Goal: Book appointment/travel/reservation

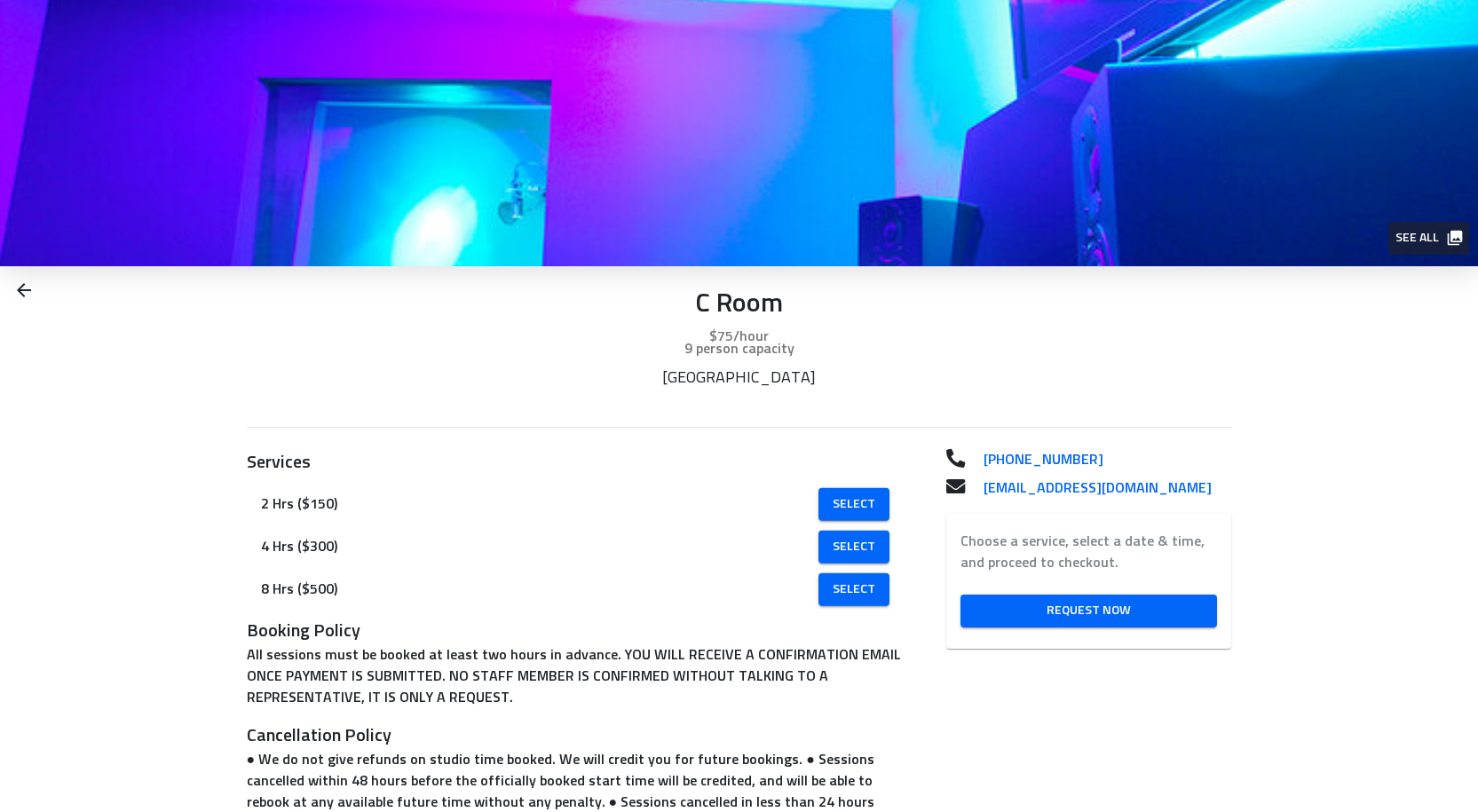
click at [1448, 233] on icon "button" at bounding box center [1455, 238] width 18 height 18
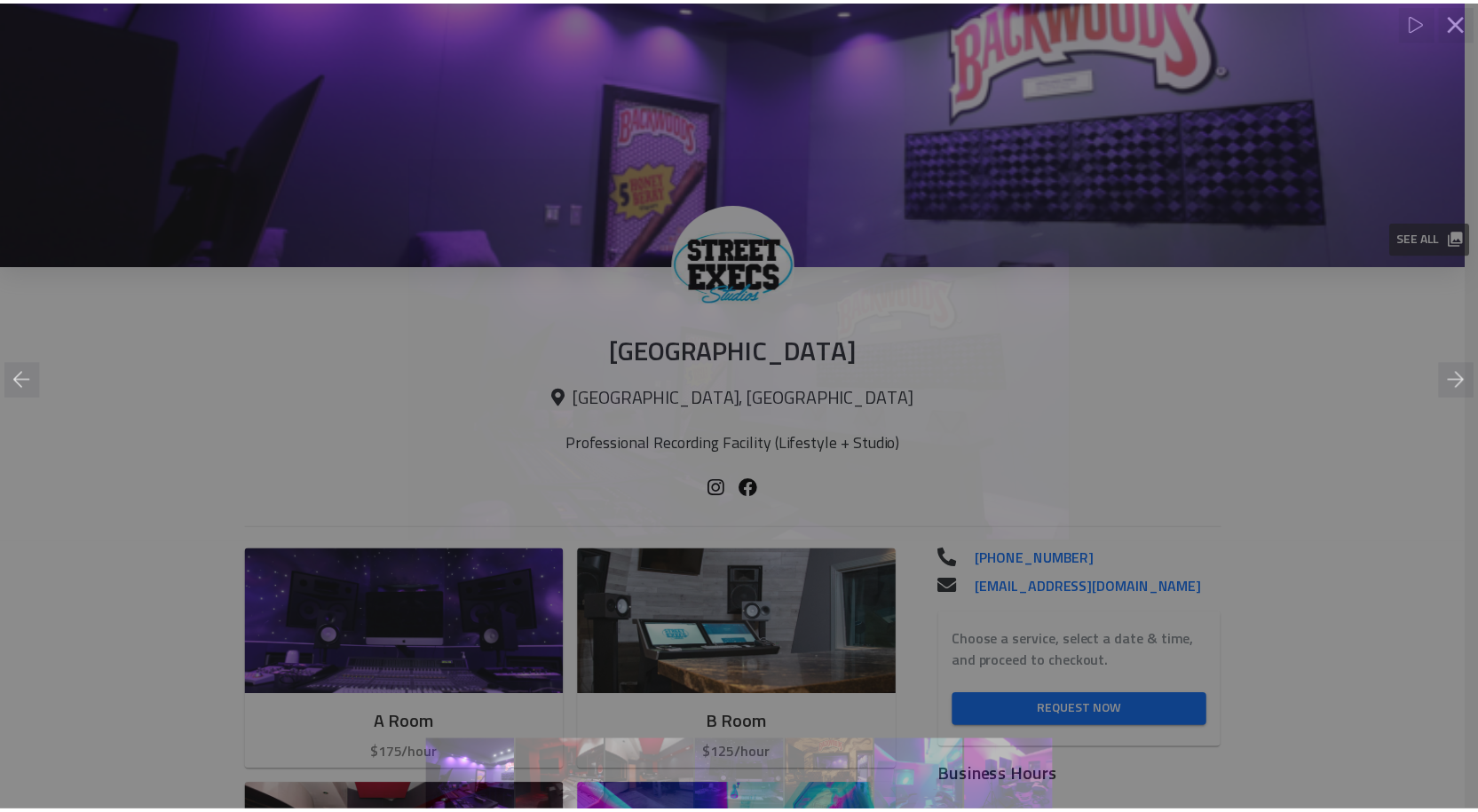
scroll to position [444, 0]
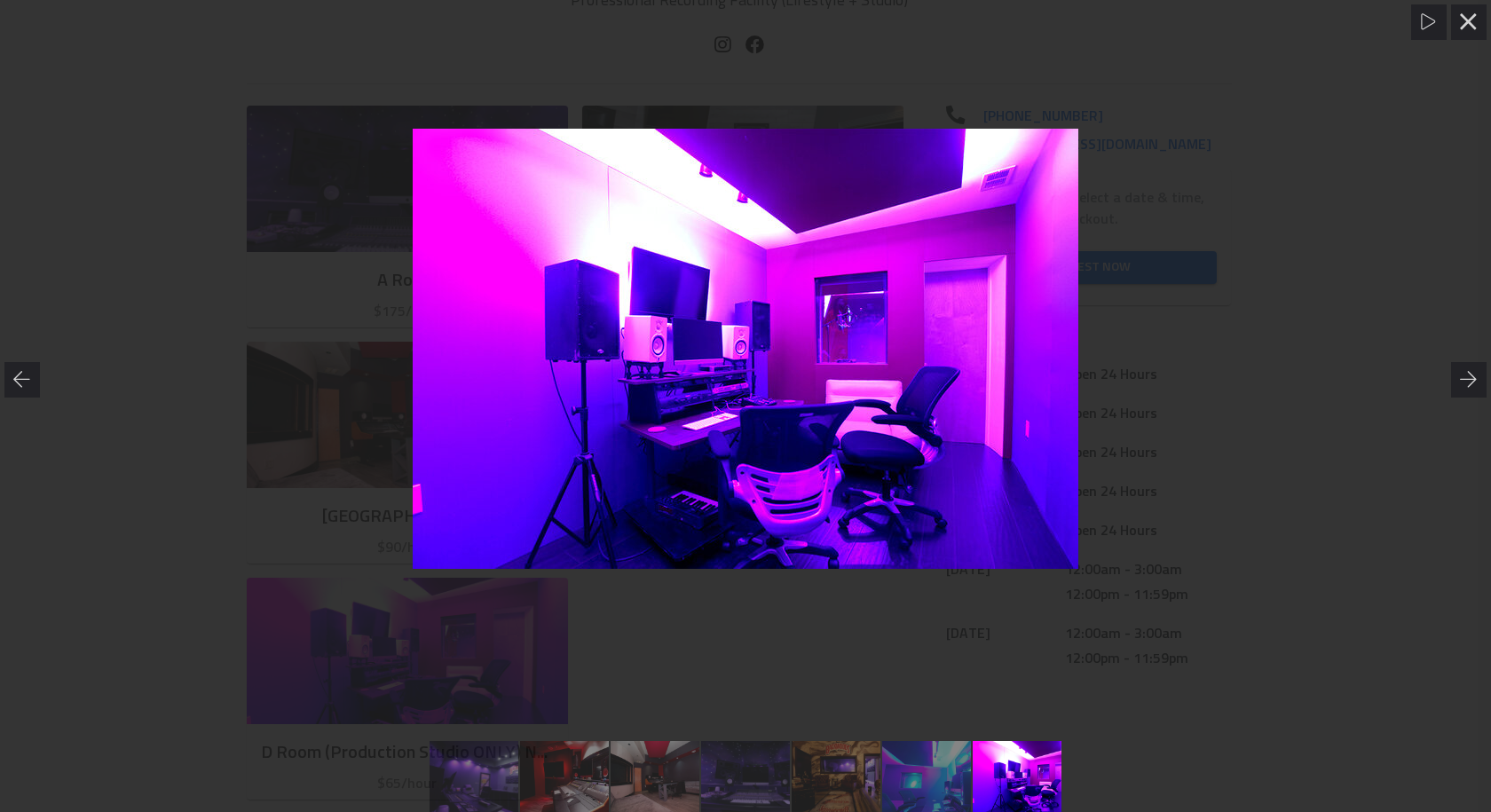
click at [342, 196] on div at bounding box center [746, 348] width 1491 height 627
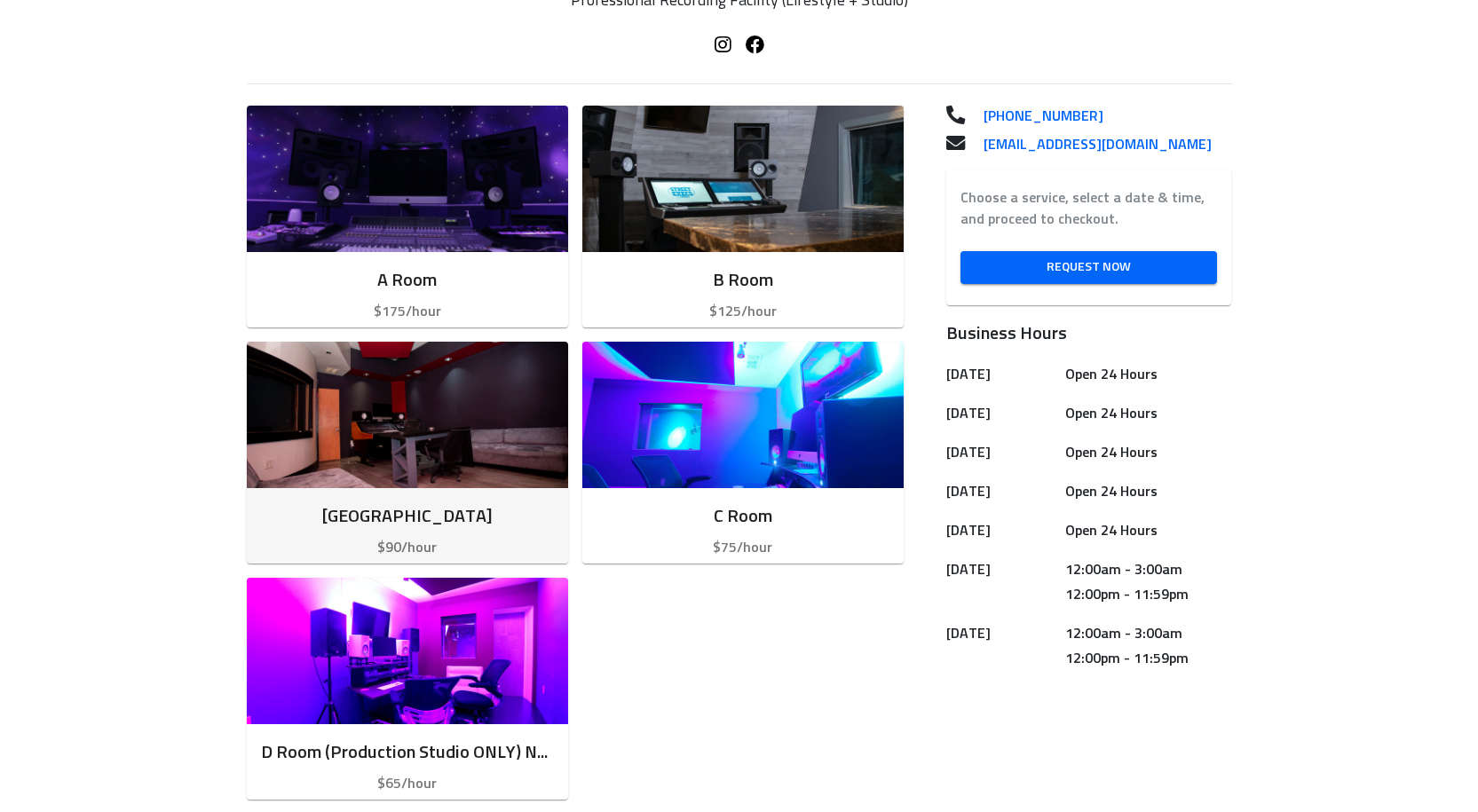
click at [474, 442] on img "button" at bounding box center [408, 415] width 321 height 147
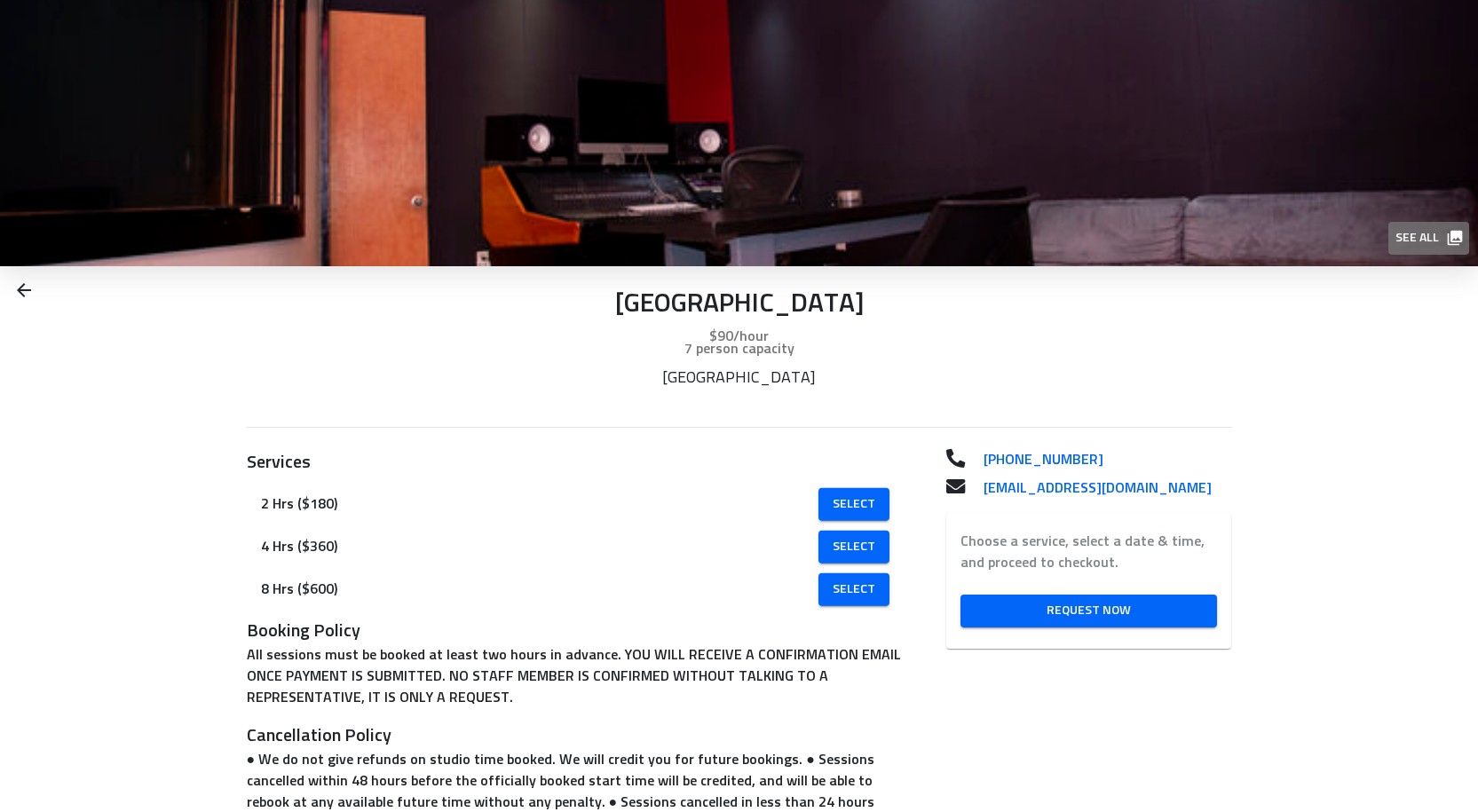
click at [1431, 236] on span "See all" at bounding box center [1428, 238] width 65 height 22
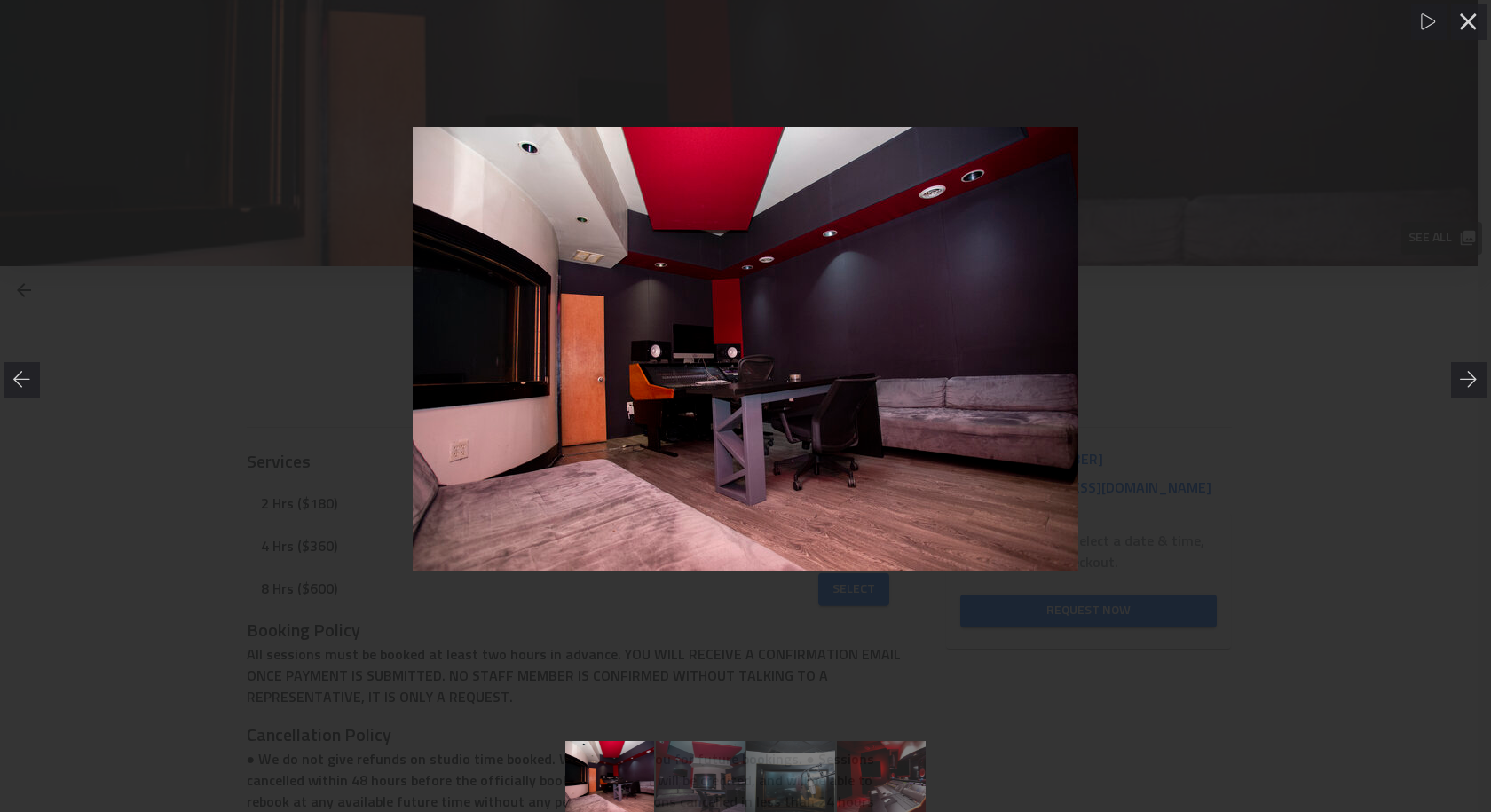
click at [1197, 282] on div at bounding box center [746, 348] width 1491 height 627
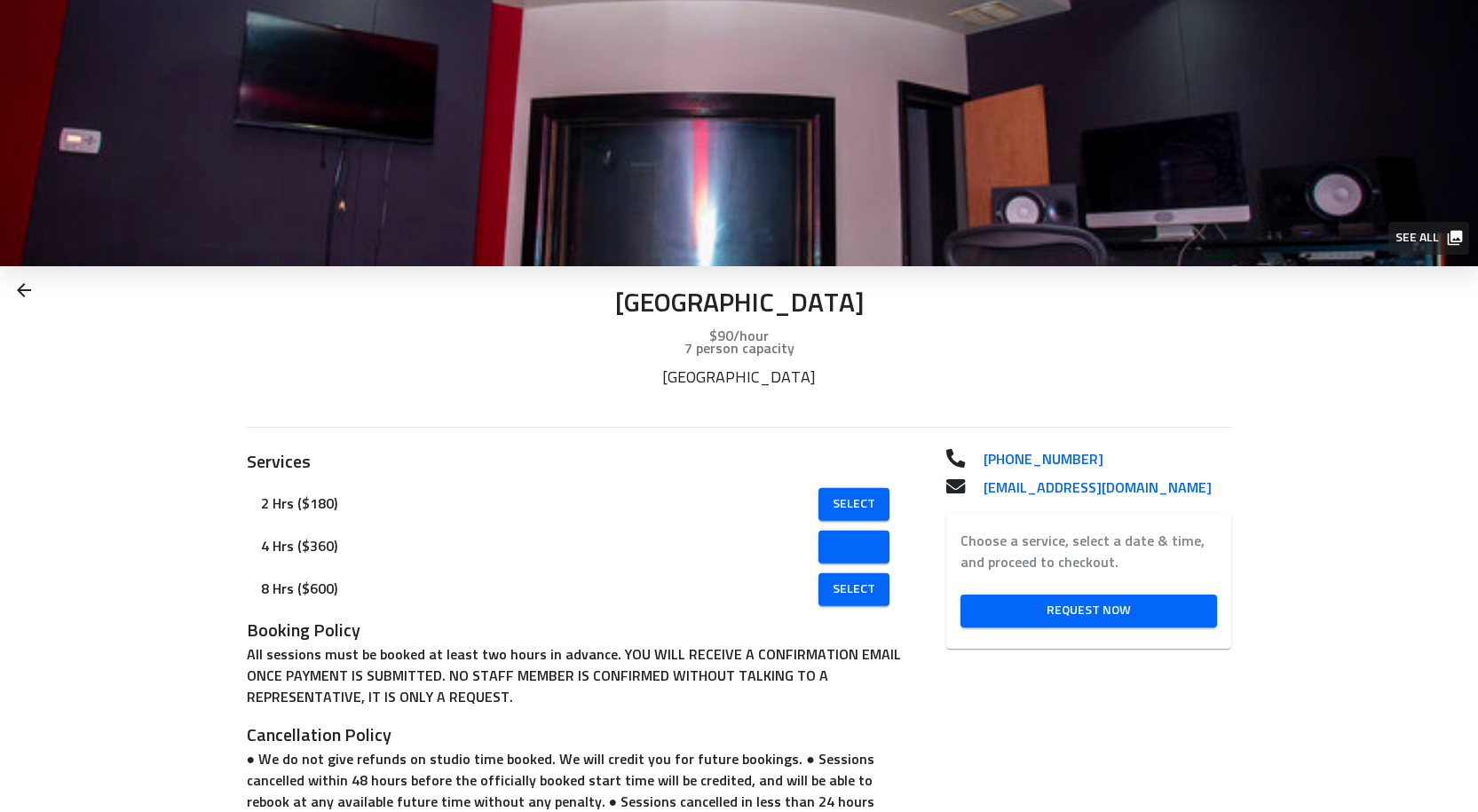
click at [857, 553] on span "Select" at bounding box center [854, 548] width 43 height 22
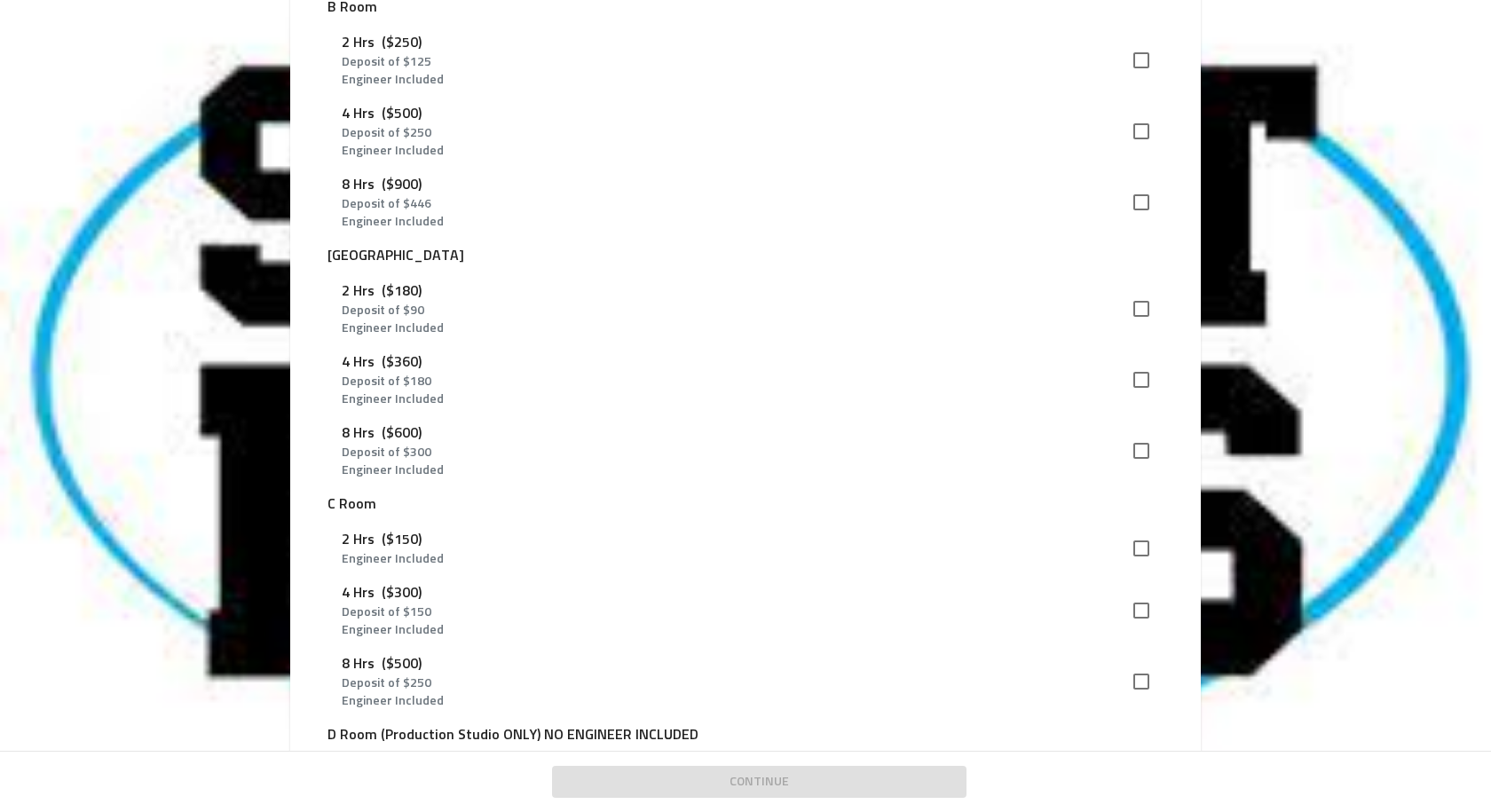
scroll to position [533, 0]
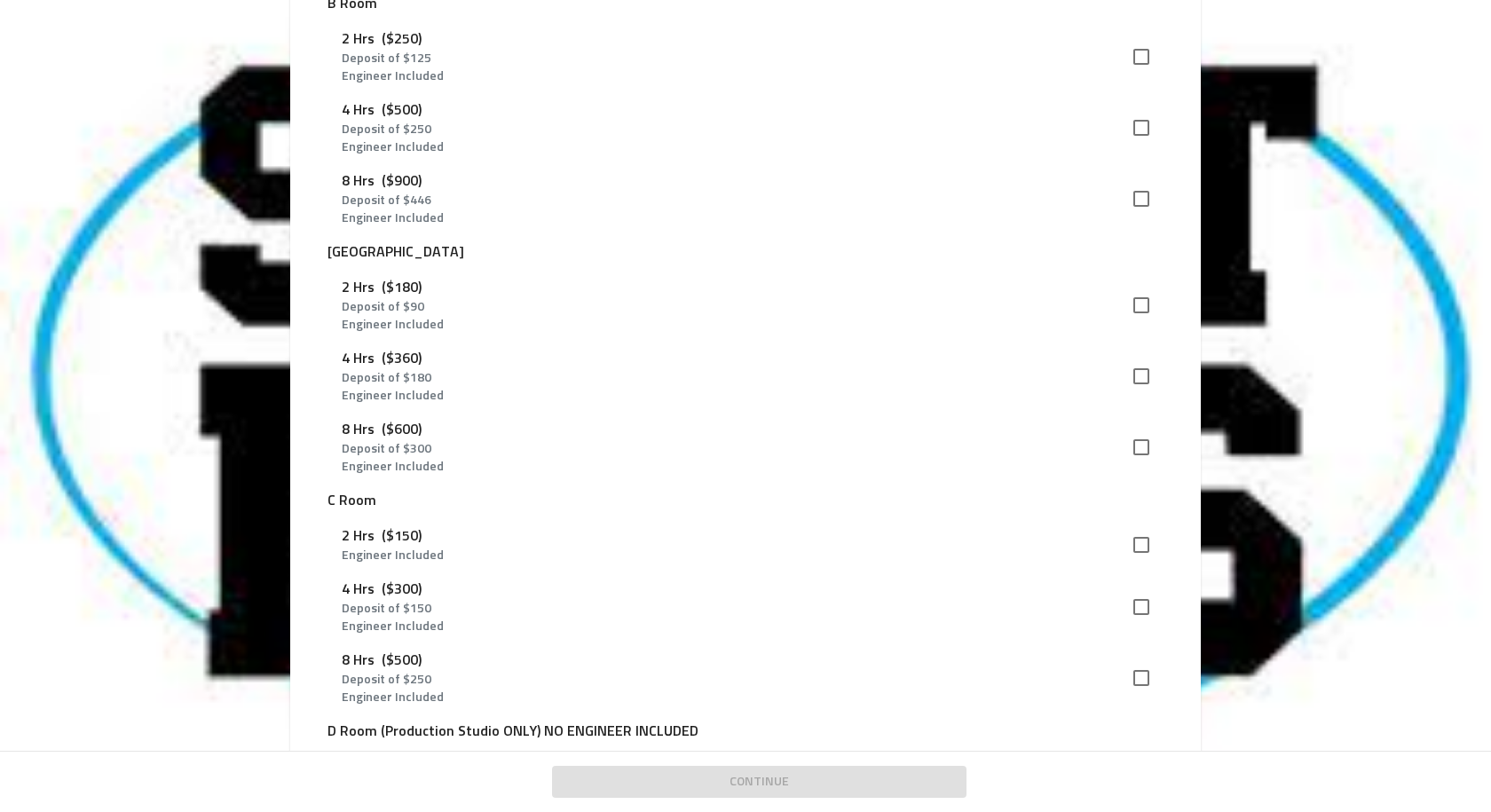
click at [524, 380] on p "Deposit of $ 180" at bounding box center [731, 378] width 779 height 18
click at [1134, 374] on input "checkbox" at bounding box center [1142, 376] width 37 height 37
checkbox input "true"
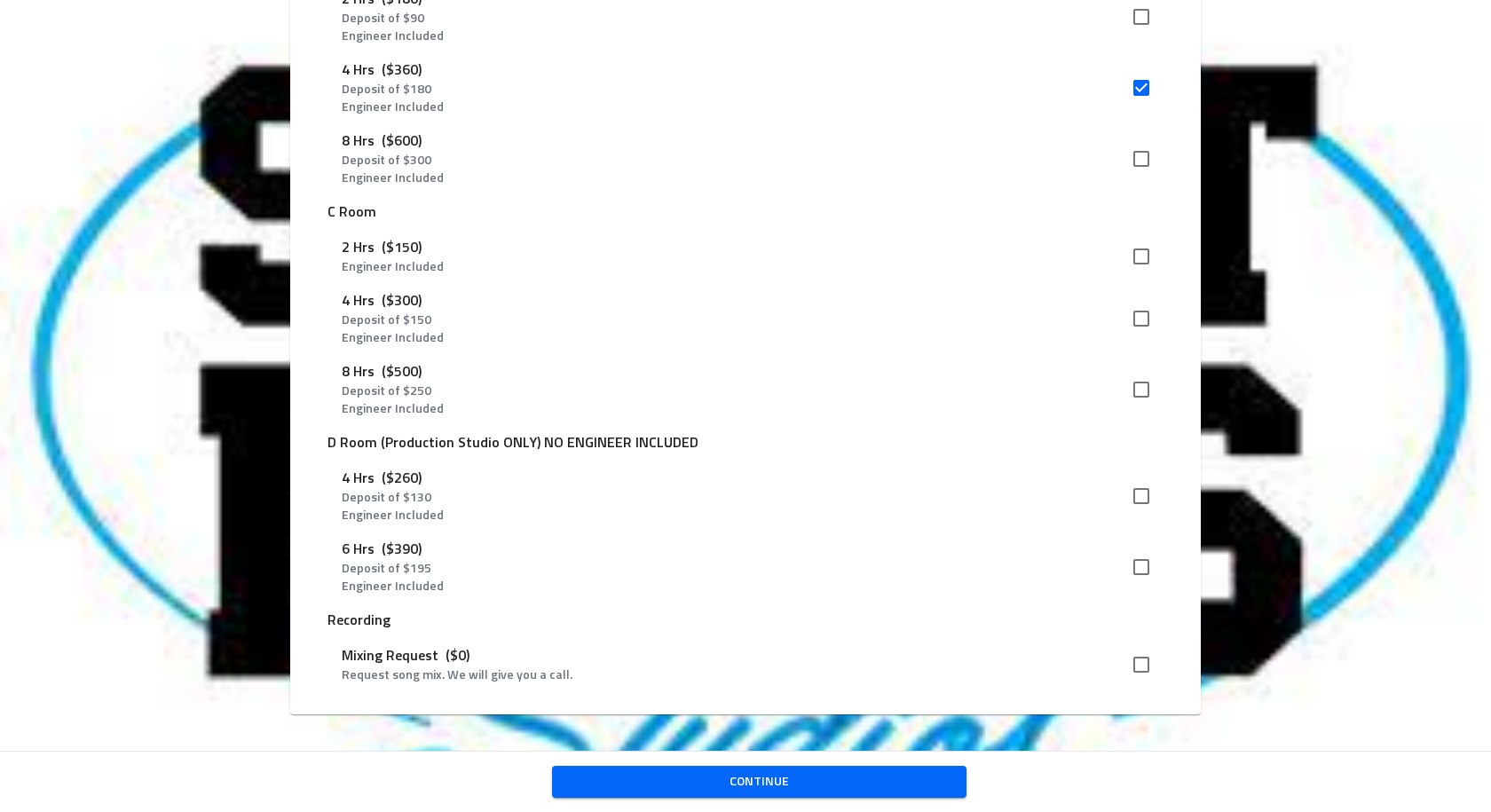
scroll to position [826, 0]
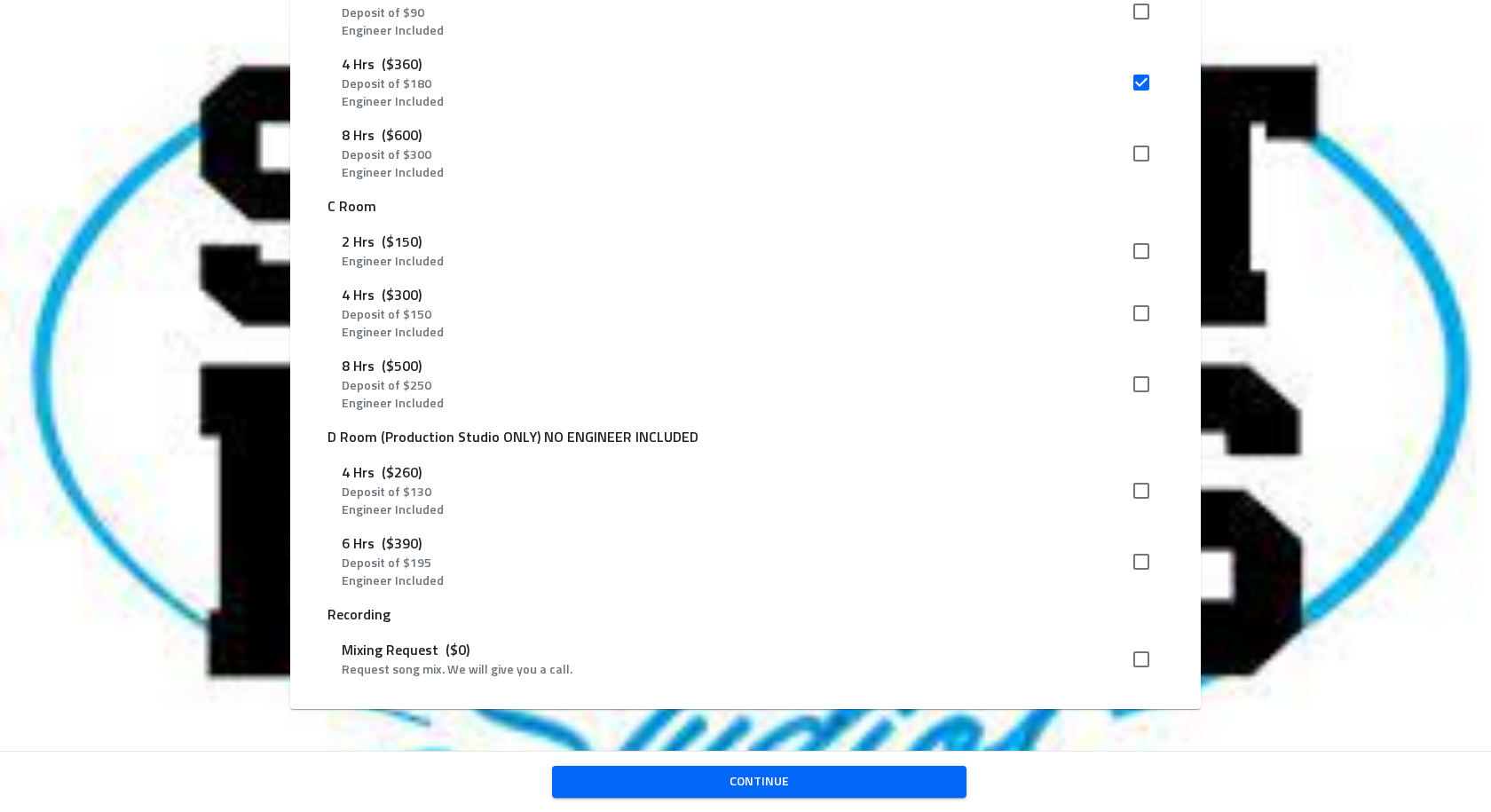
click at [726, 786] on span "Continue" at bounding box center [759, 782] width 386 height 22
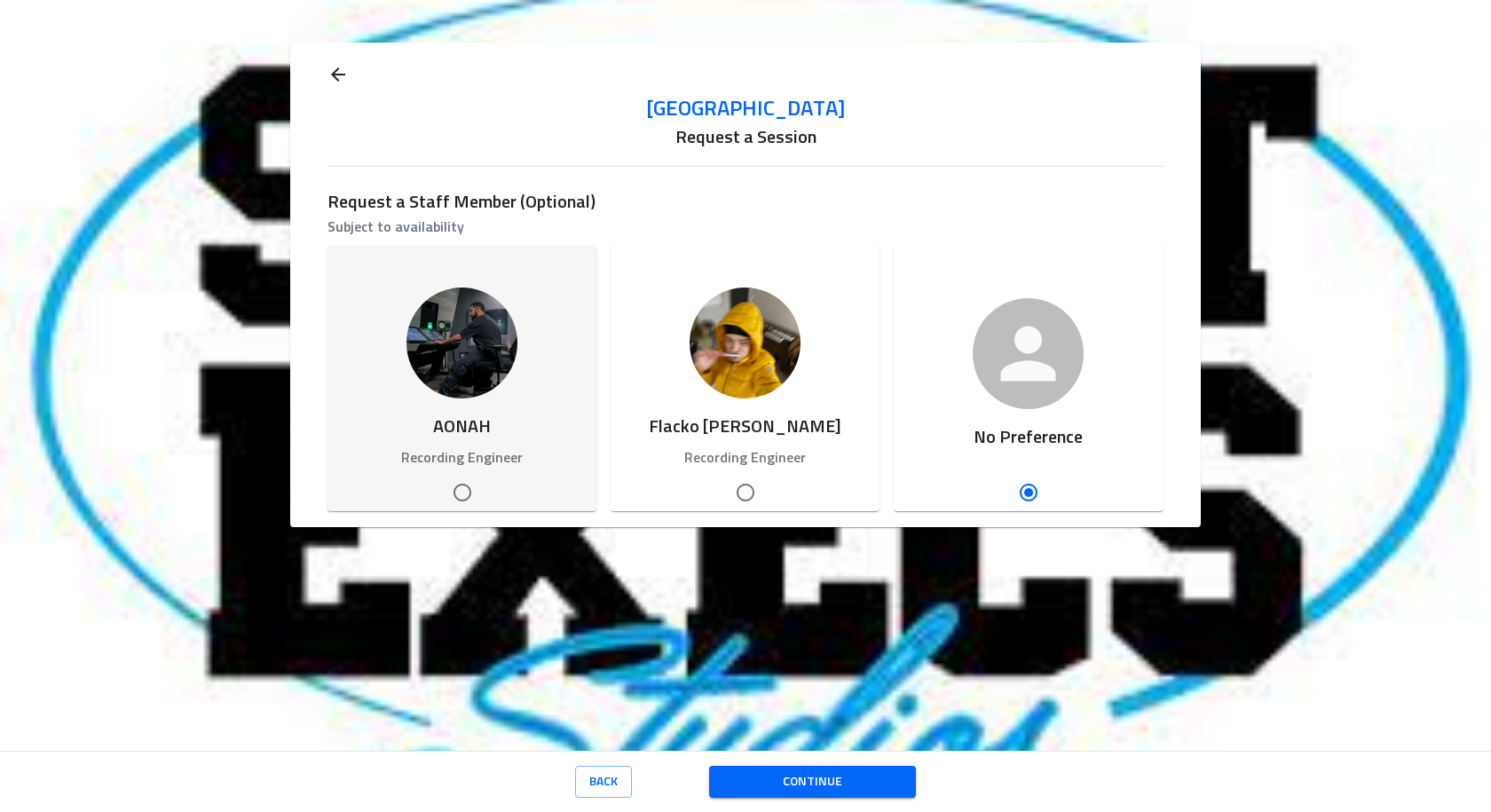
scroll to position [0, 0]
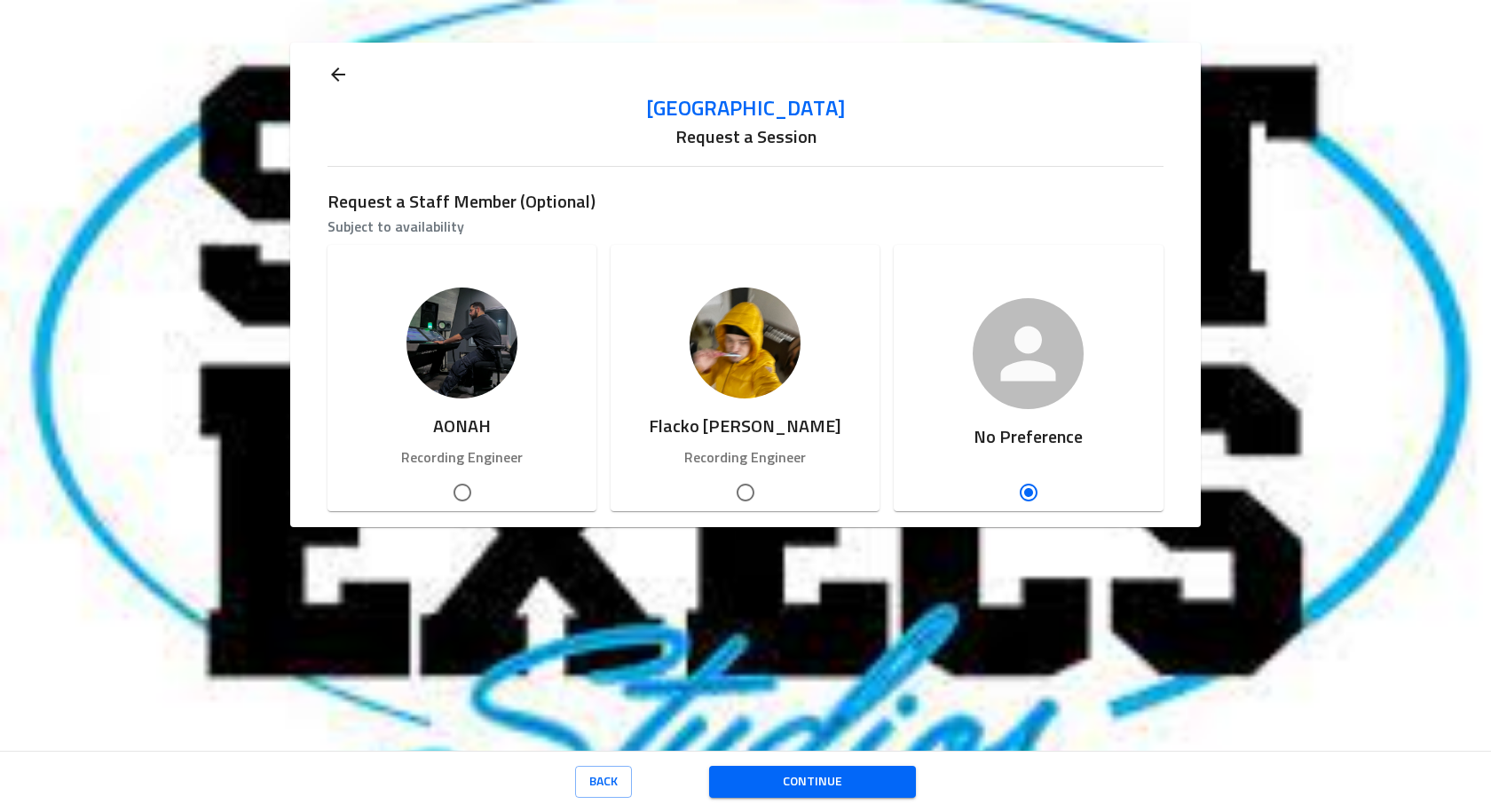
click at [867, 790] on span "Continue" at bounding box center [812, 782] width 178 height 22
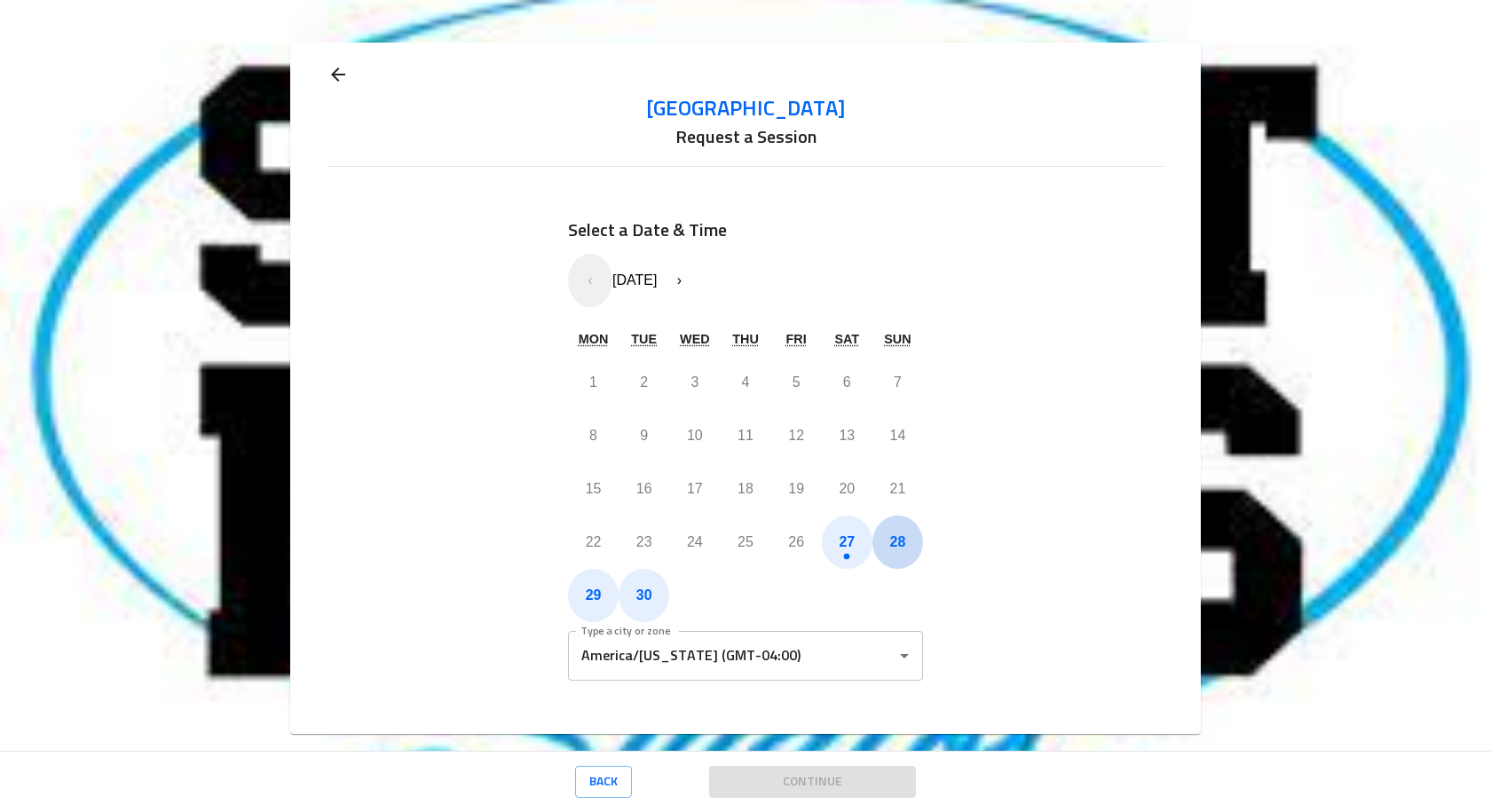
click at [896, 552] on button "28" at bounding box center [898, 542] width 51 height 53
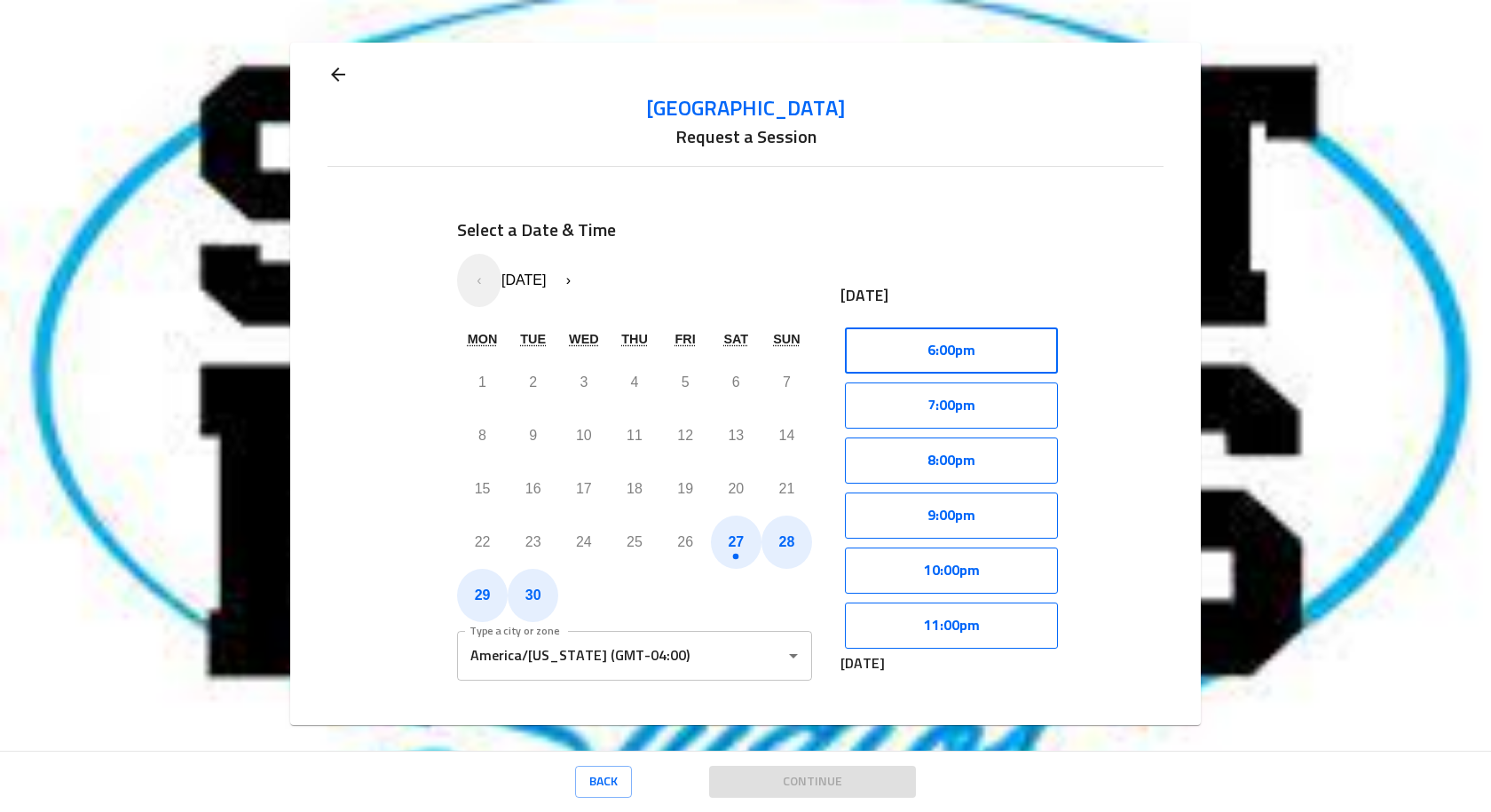
click at [925, 348] on button "6:00pm" at bounding box center [951, 351] width 213 height 46
click at [800, 551] on button "28" at bounding box center [786, 542] width 51 height 53
click at [461, 596] on button "29" at bounding box center [482, 595] width 51 height 53
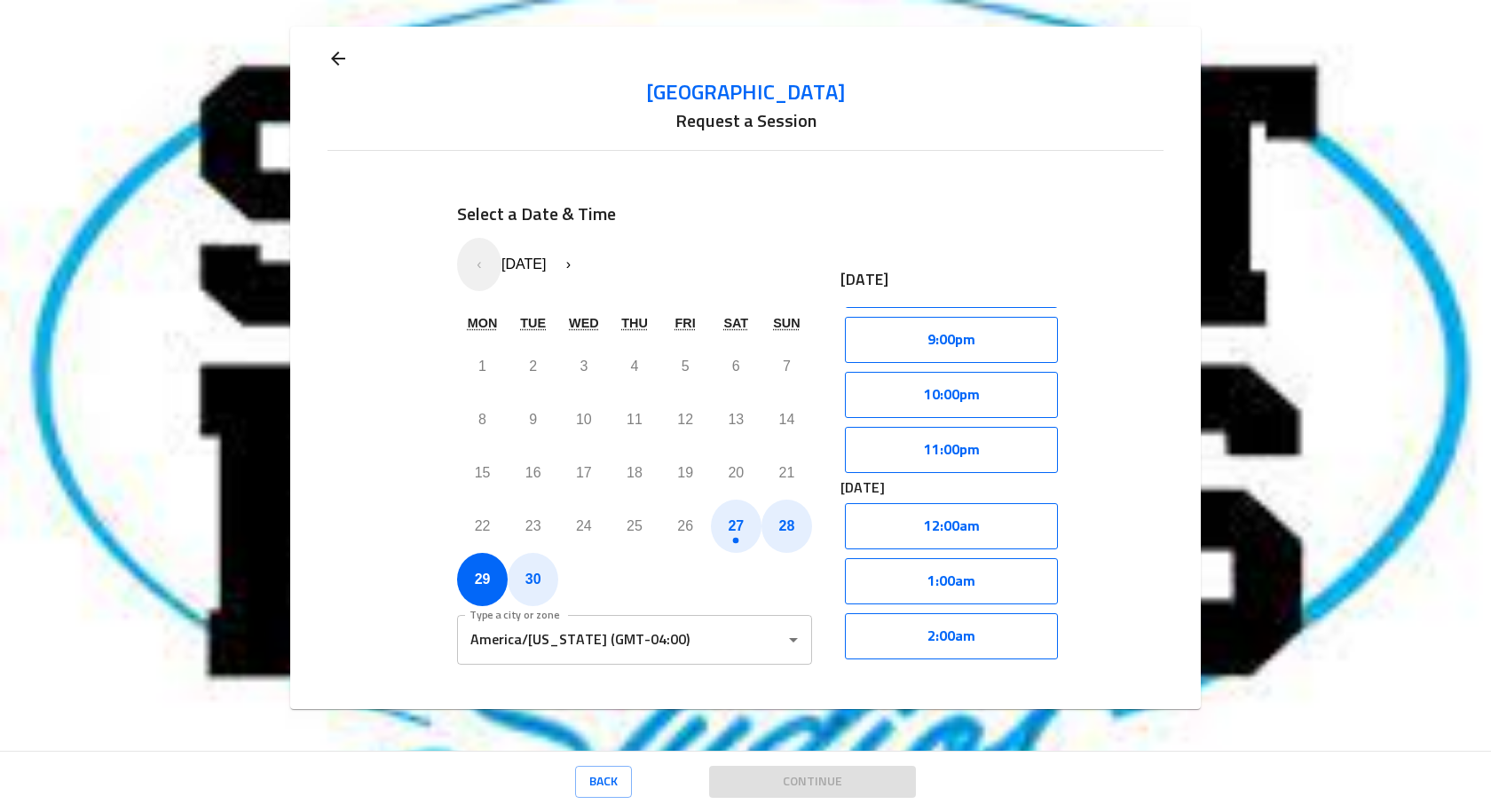
scroll to position [1105, 0]
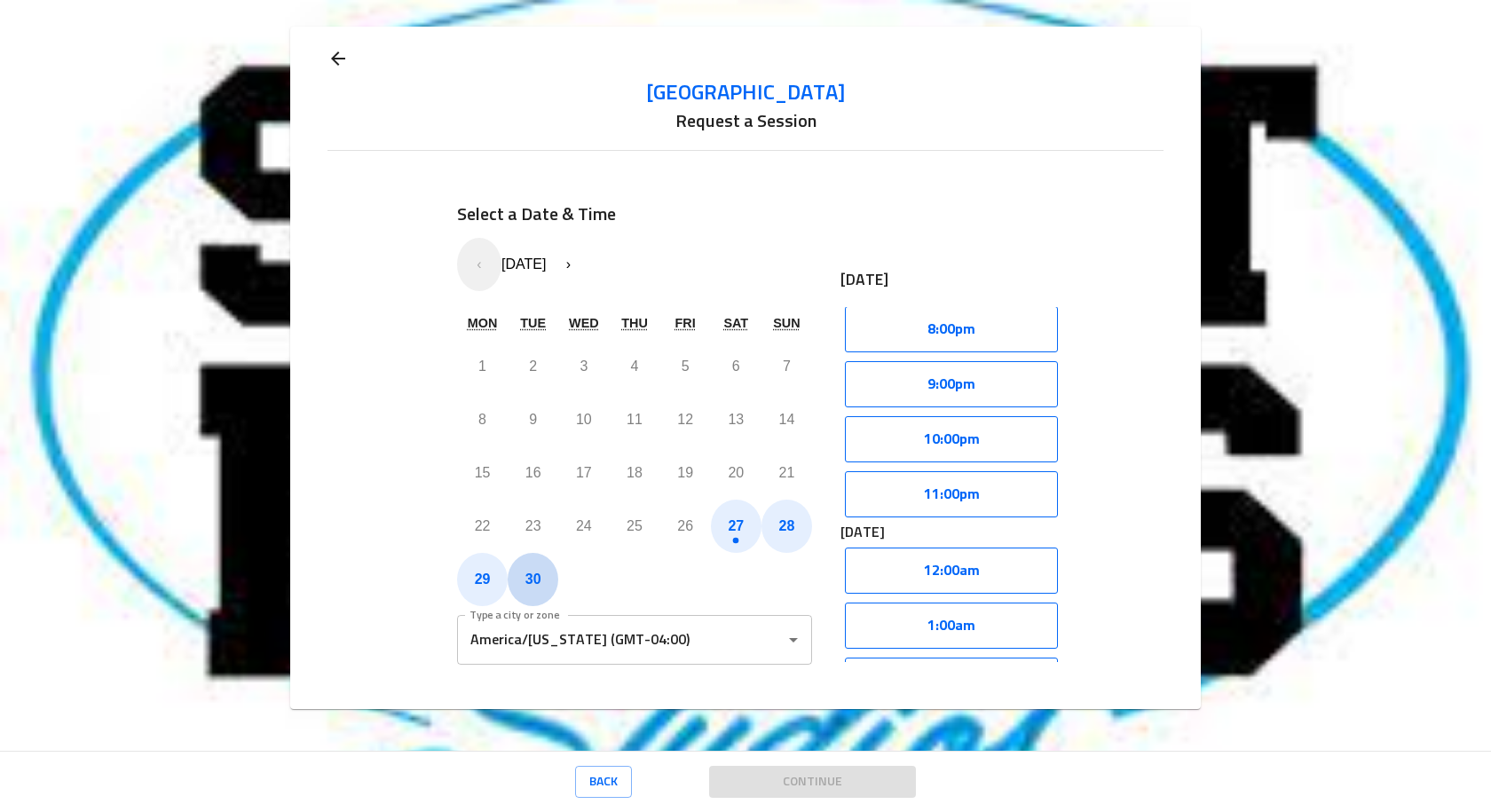
click at [525, 595] on button "30" at bounding box center [533, 579] width 51 height 53
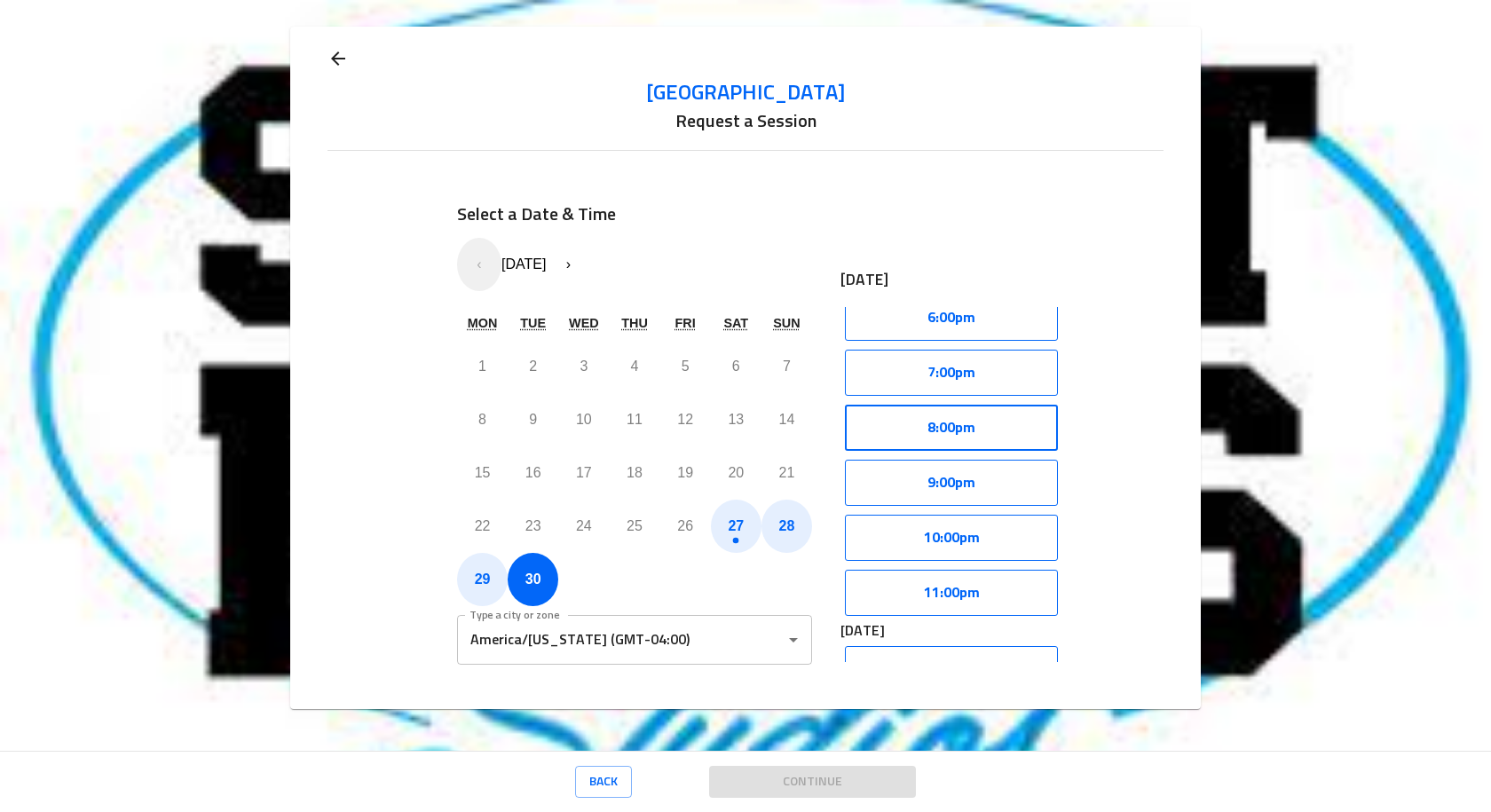
scroll to position [976, 0]
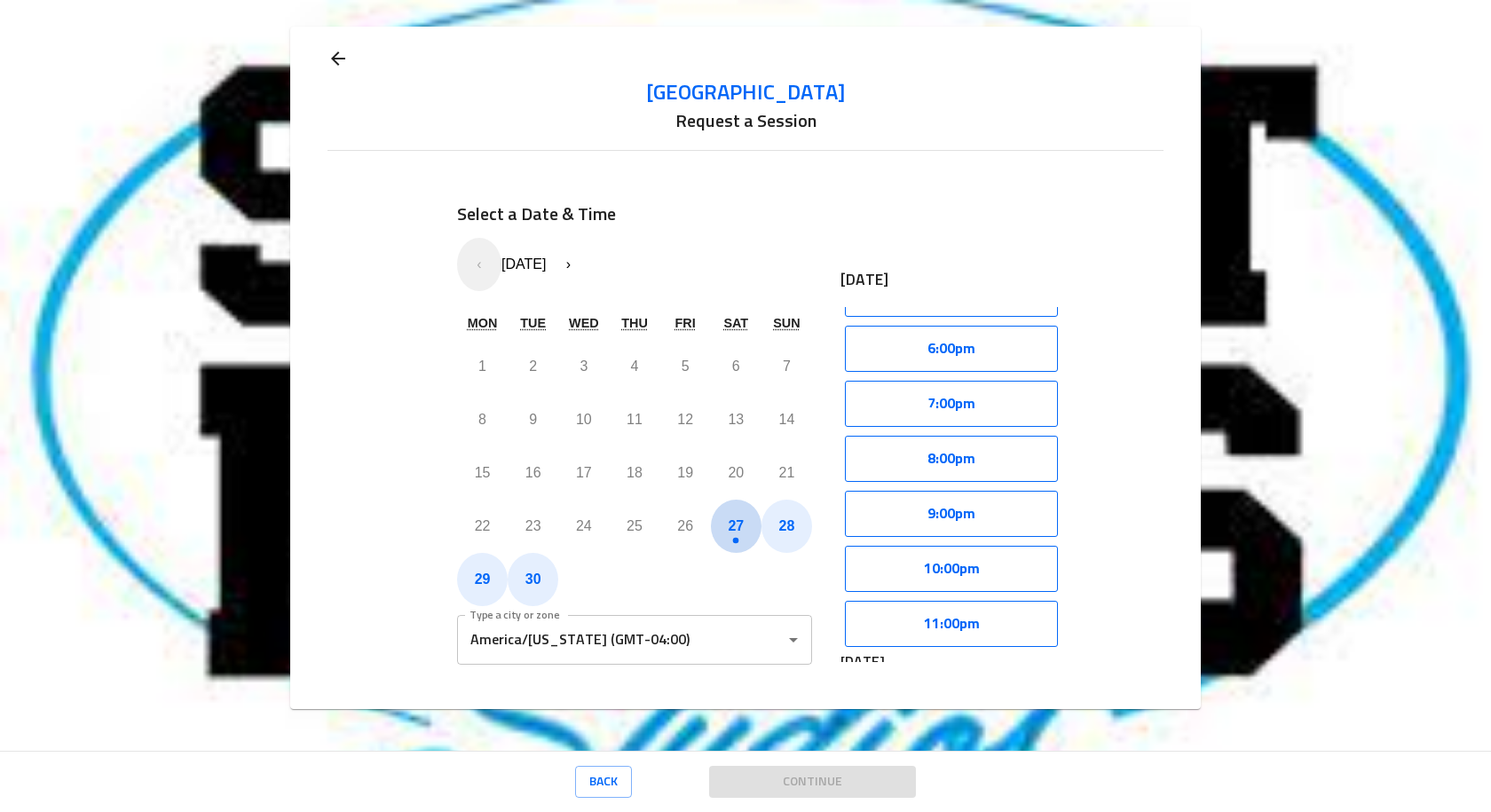
click at [732, 526] on abbr "27" at bounding box center [735, 525] width 16 height 15
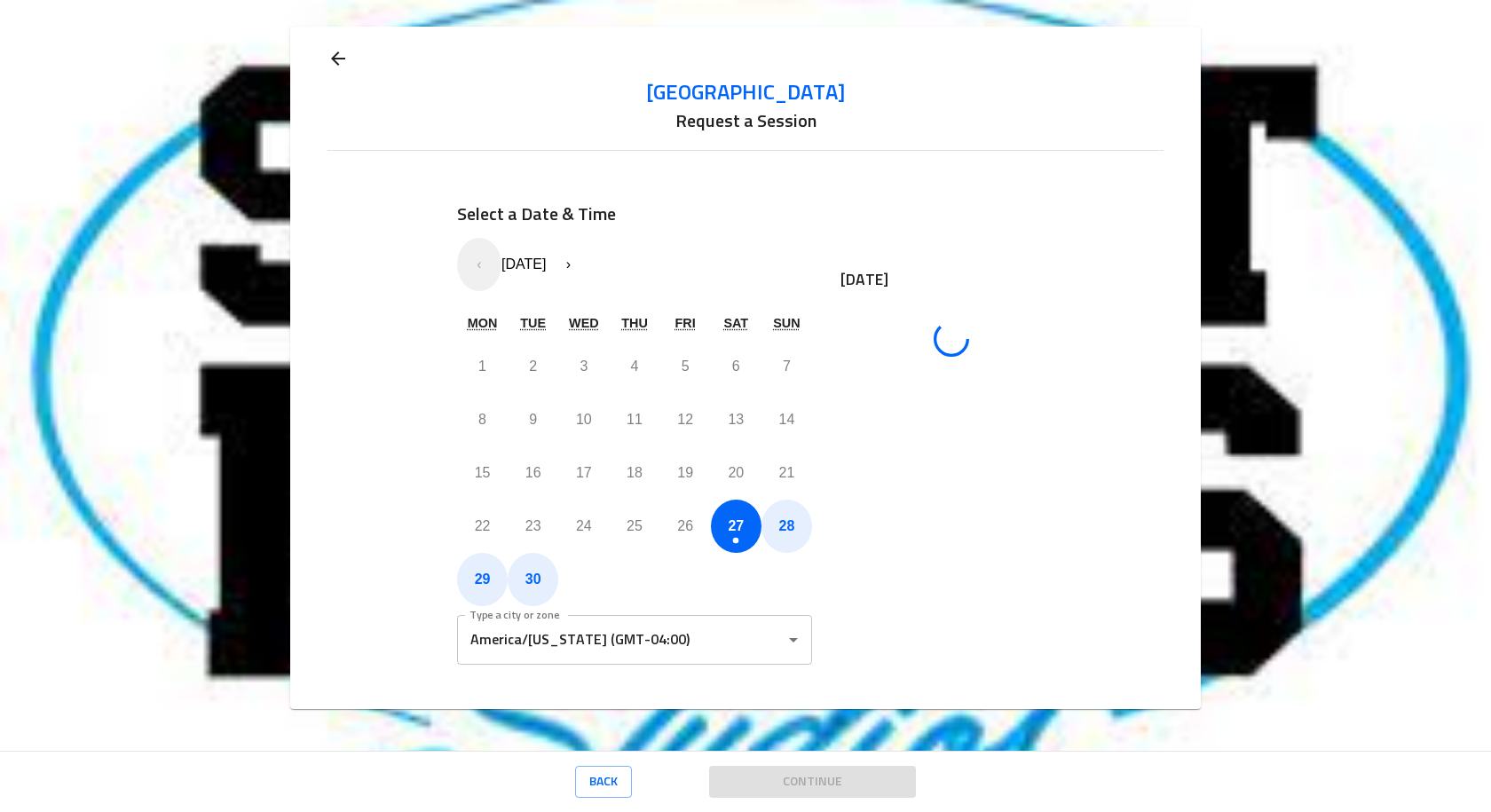
scroll to position [0, 0]
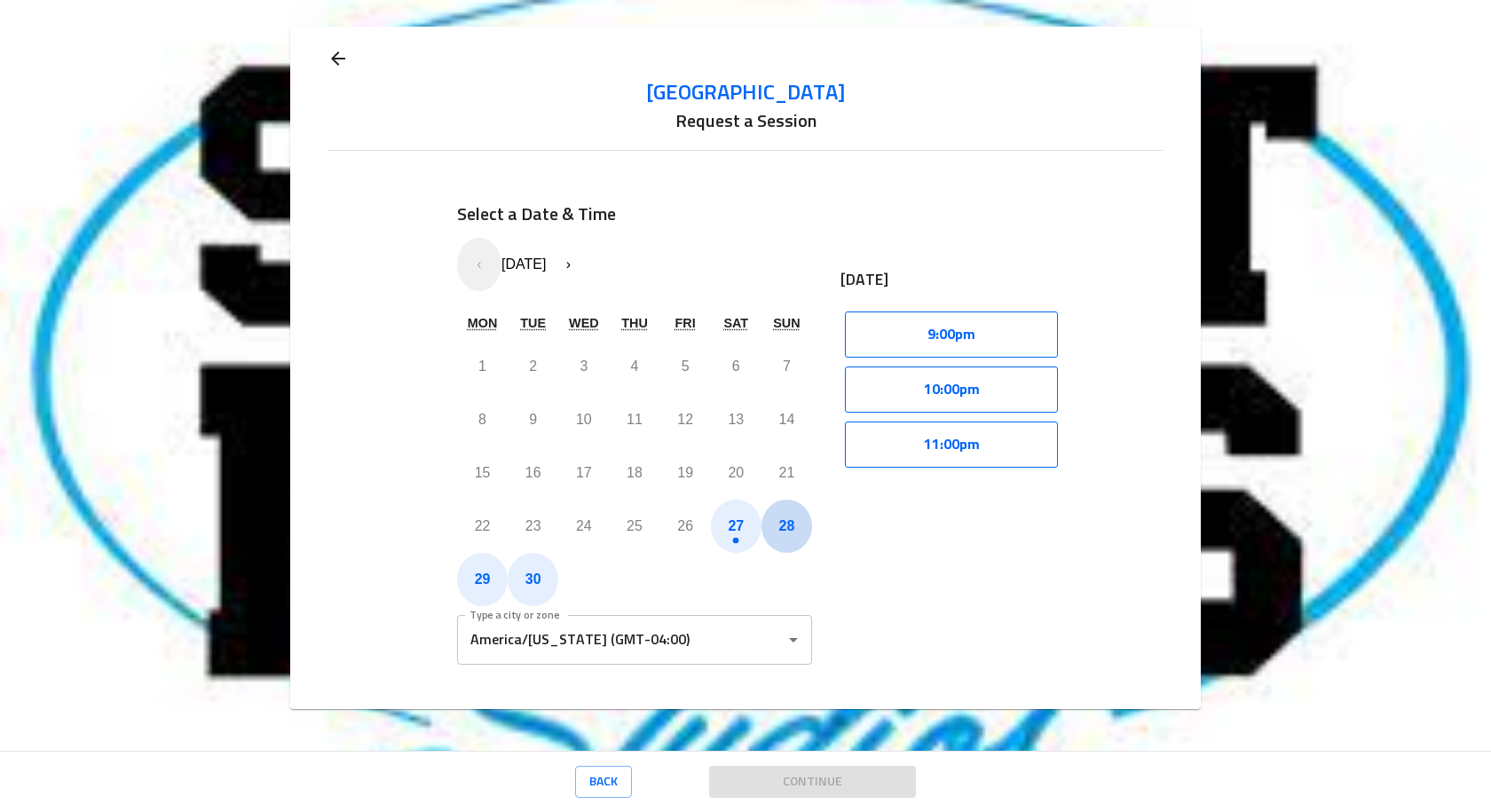
click at [780, 522] on abbr "28" at bounding box center [787, 525] width 16 height 15
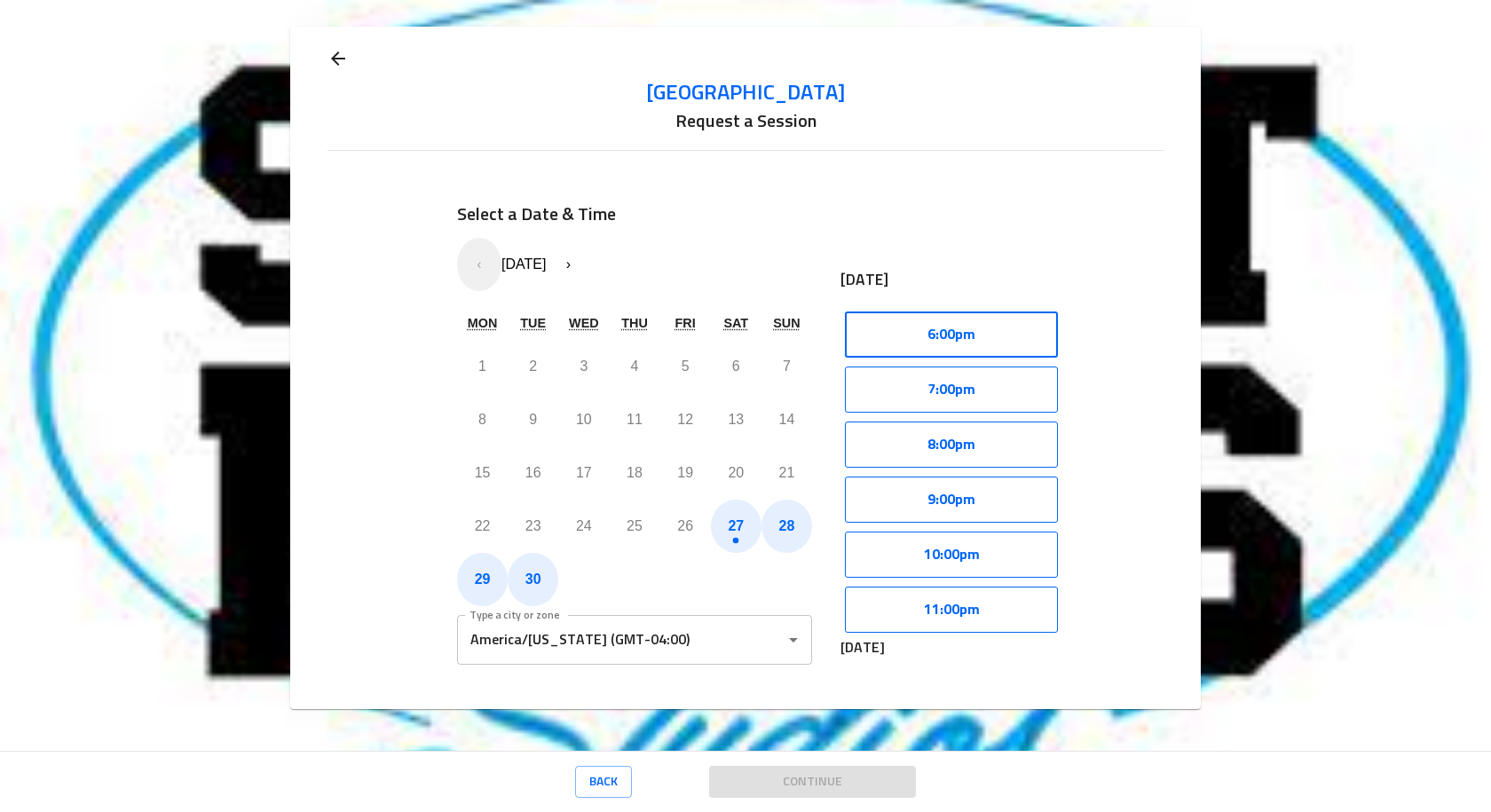
click at [906, 324] on button "6:00pm" at bounding box center [951, 335] width 213 height 46
click at [988, 342] on button "Select" at bounding box center [1007, 335] width 101 height 46
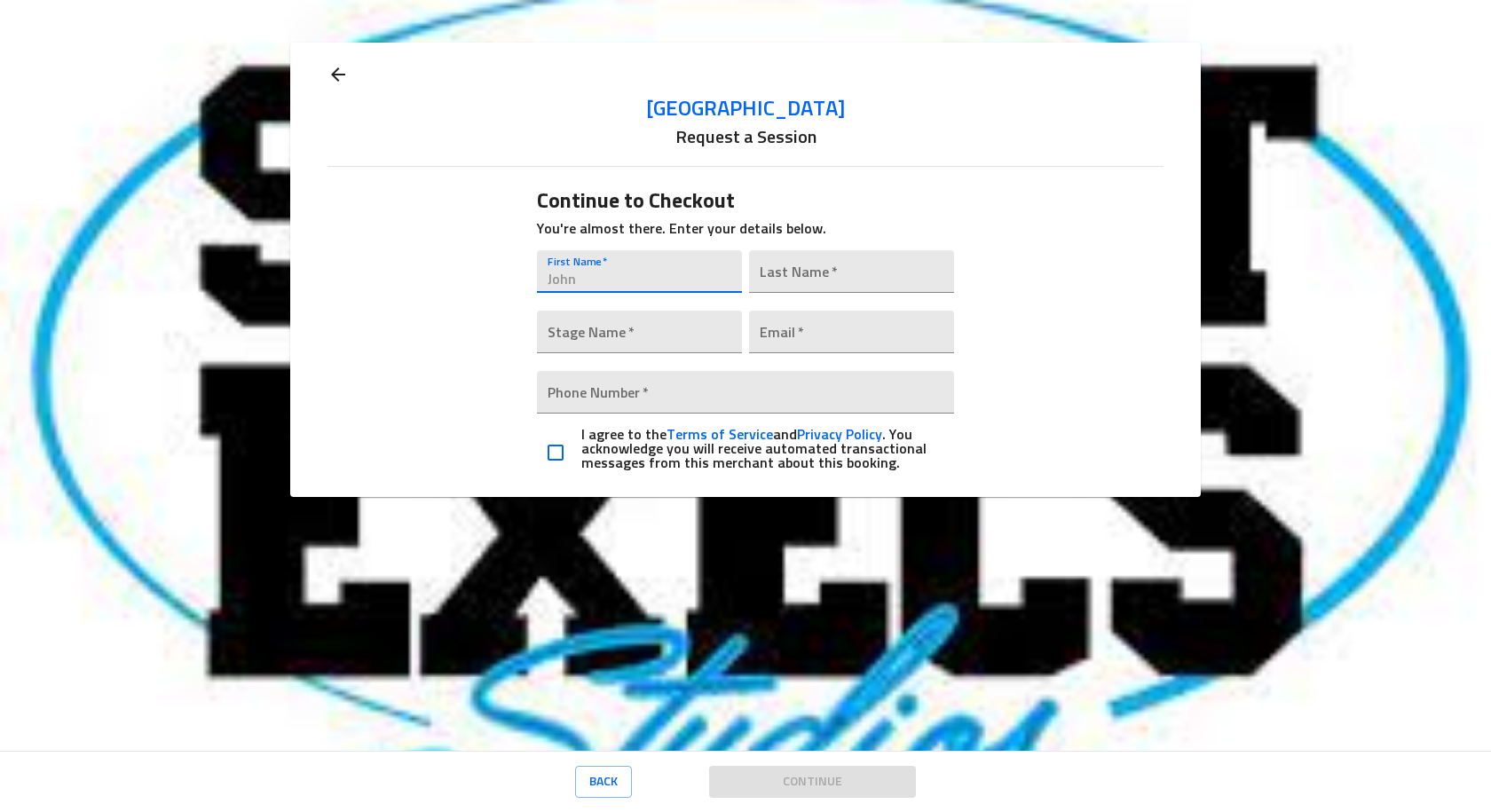
click at [598, 274] on input "text" at bounding box center [639, 272] width 205 height 43
type input "T"
type input "[PERSON_NAME]"
type input "OLDS"
type input "M"
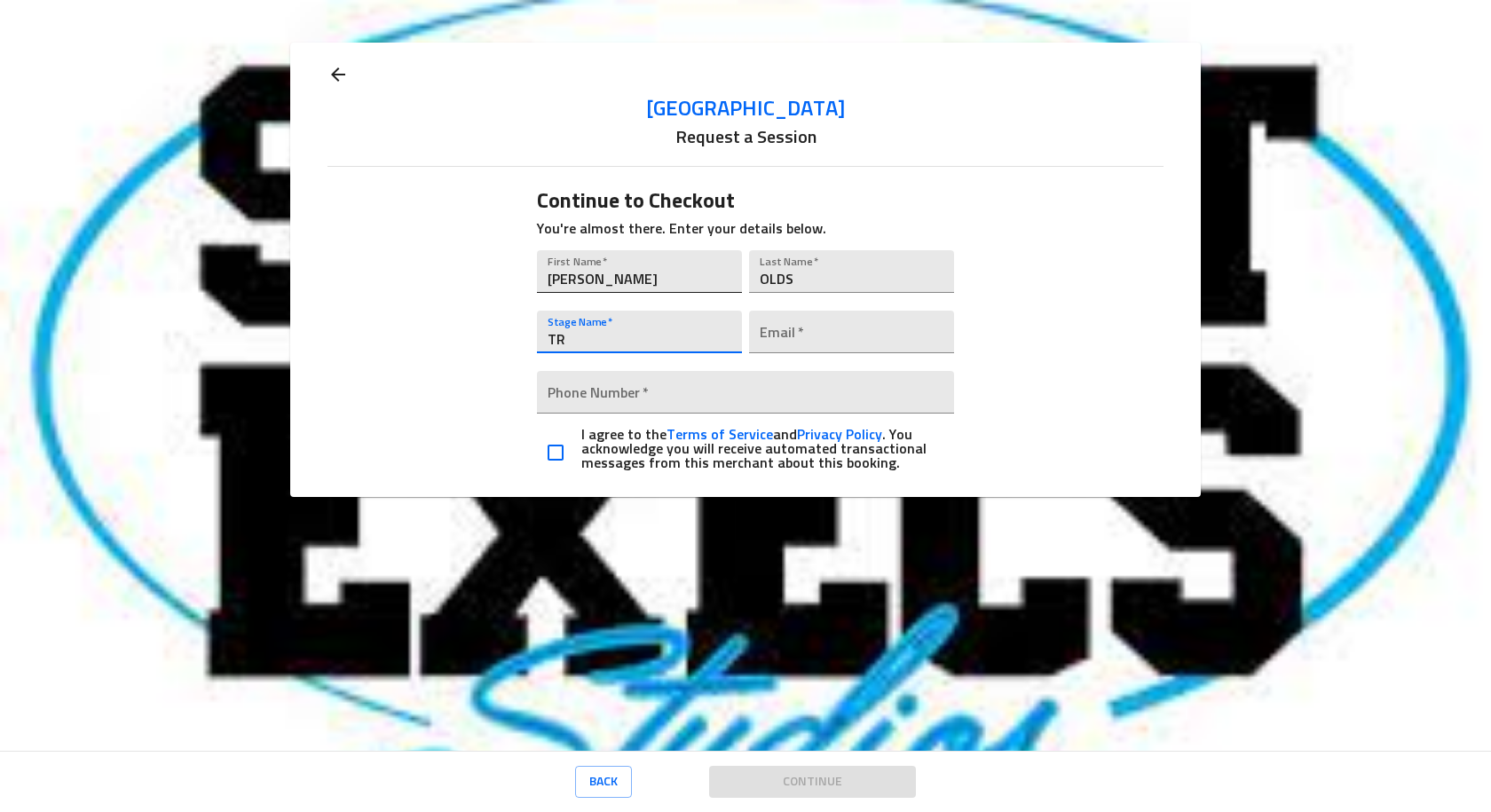
type input "T"
click at [614, 299] on div "First Name   * [PERSON_NAME]" at bounding box center [640, 269] width 213 height 60
click at [607, 287] on input "[PERSON_NAME]" at bounding box center [639, 272] width 205 height 43
click at [607, 286] on input "[PERSON_NAME]" at bounding box center [639, 272] width 205 height 43
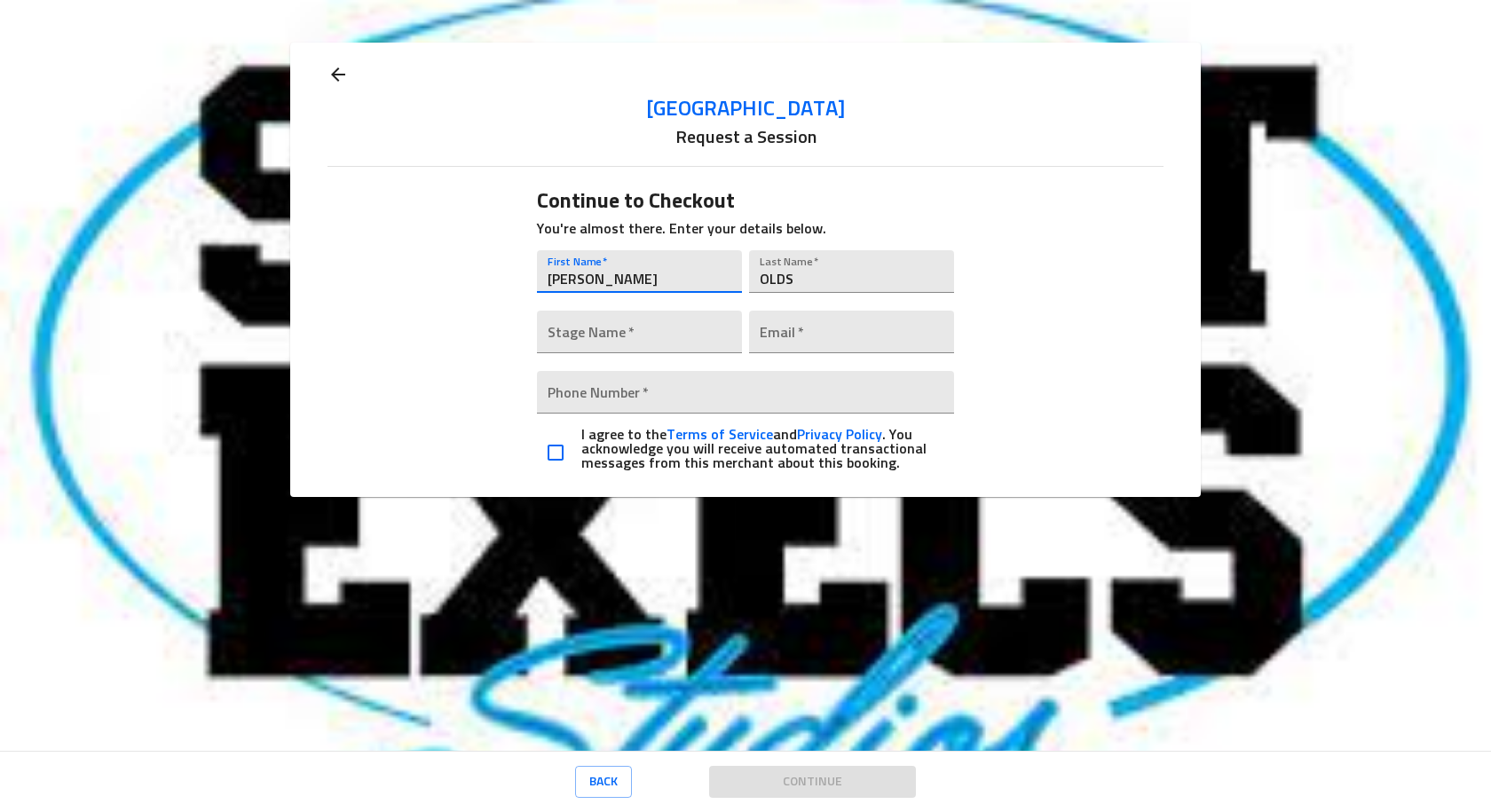
type input "[PERSON_NAME]"
type input "MONEYTRIM"
type input "B"
type input "[EMAIL_ADDRESS][DOMAIN_NAME]"
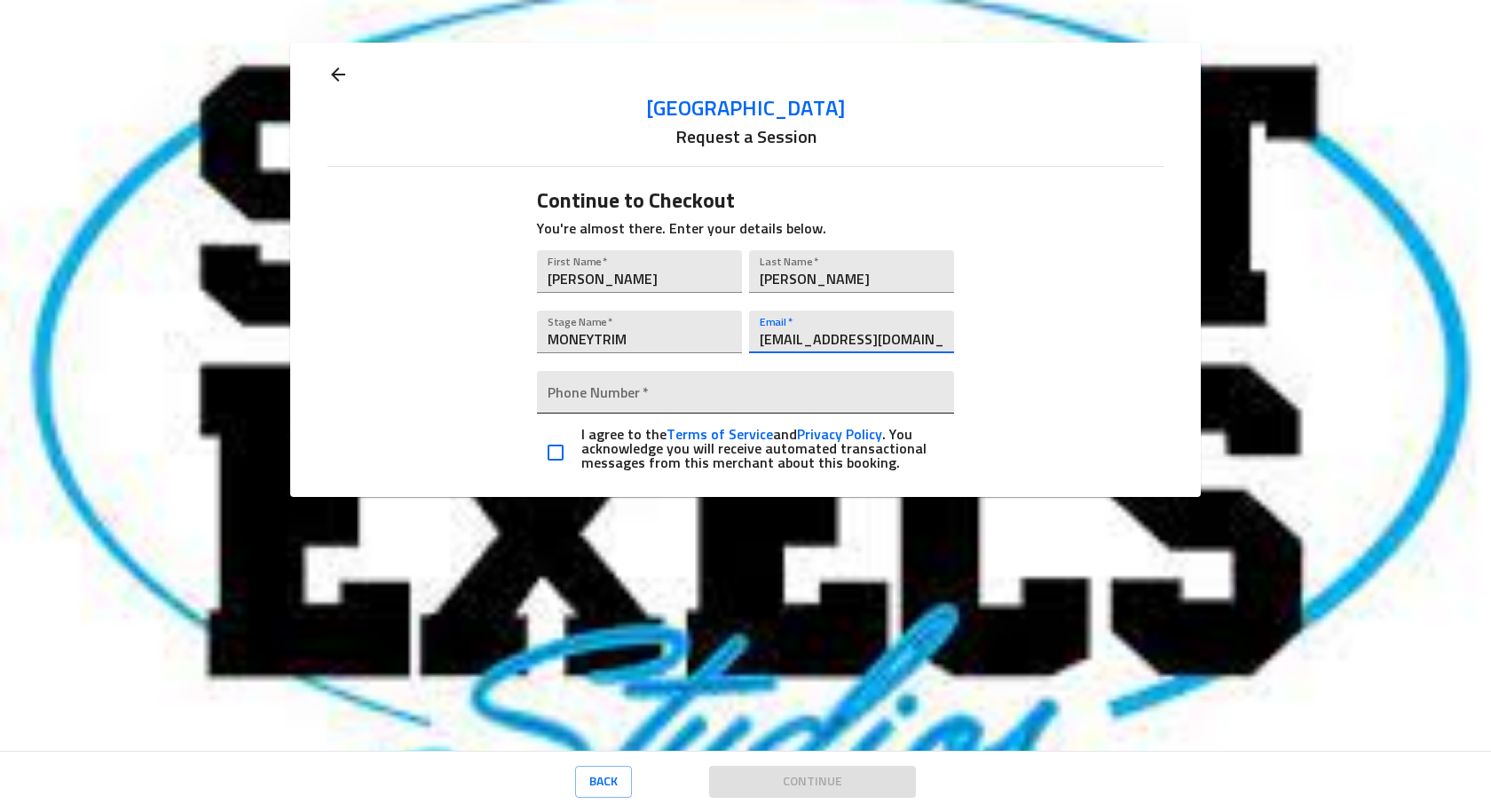
click at [724, 394] on input "tel" at bounding box center [746, 393] width 418 height 43
type input "[PHONE_NUMBER]"
click at [560, 458] on input "checkbox" at bounding box center [555, 453] width 37 height 37
checkbox input "true"
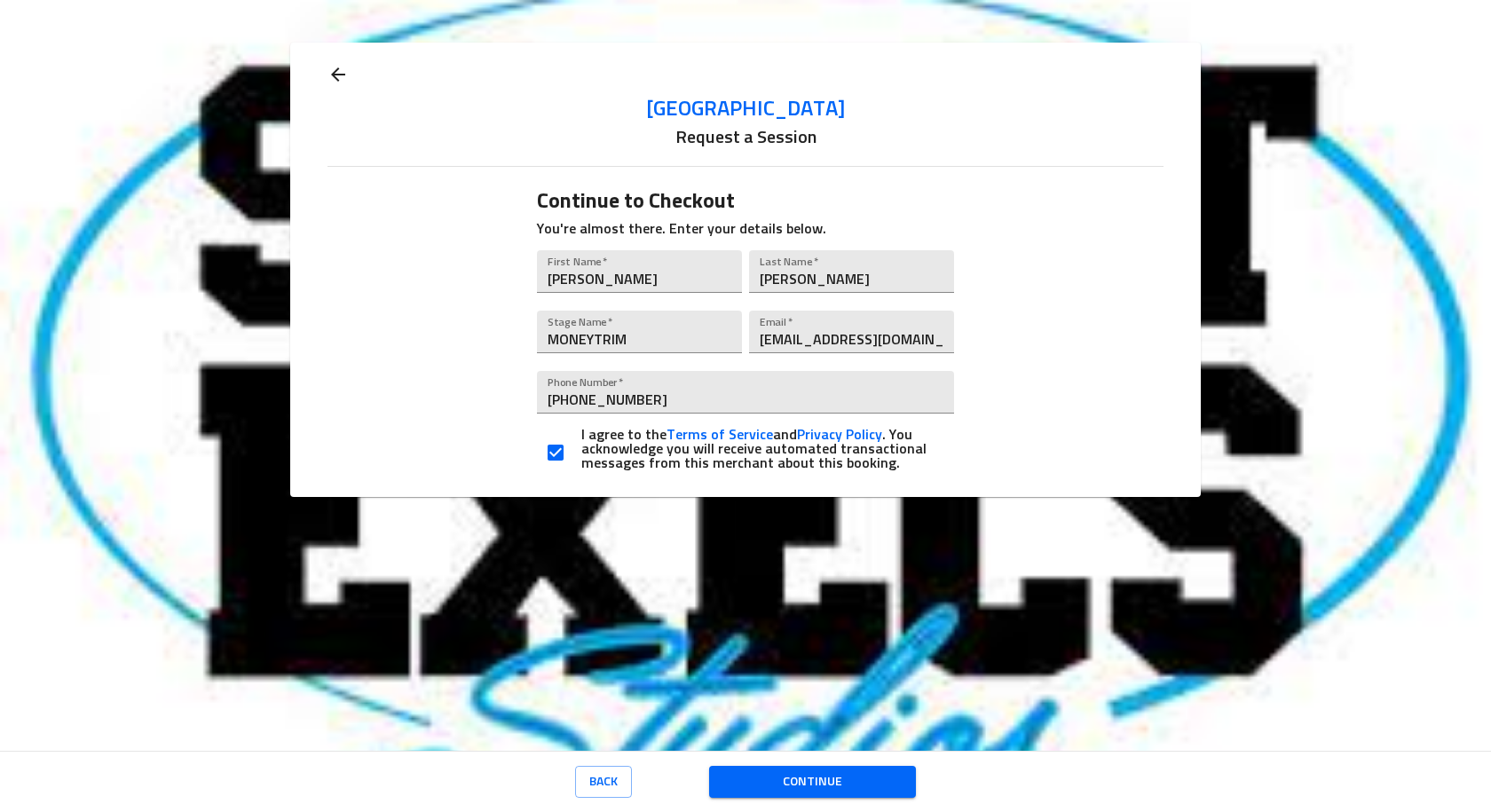
click at [838, 780] on span "Continue" at bounding box center [812, 782] width 178 height 22
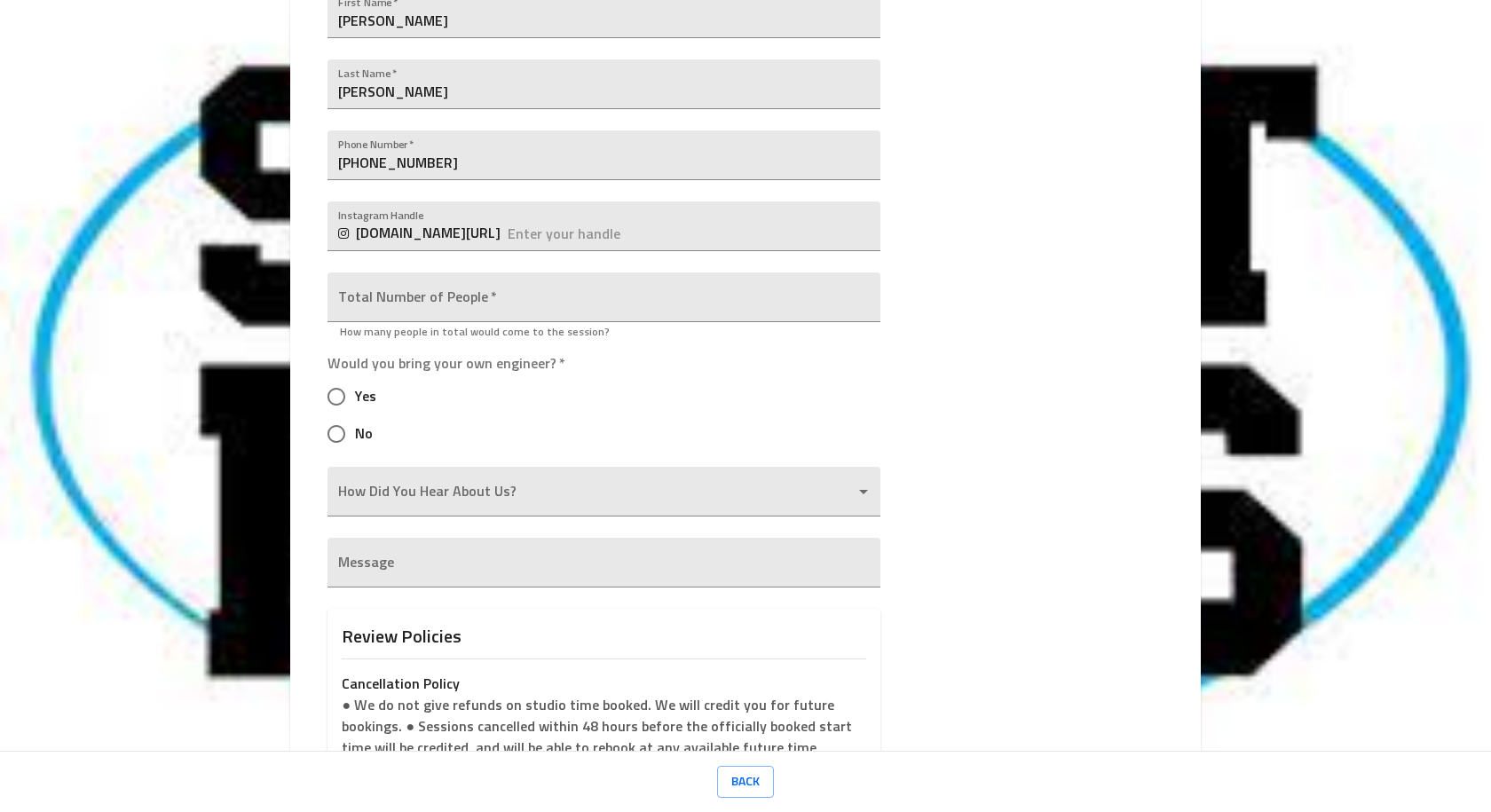
scroll to position [444, 0]
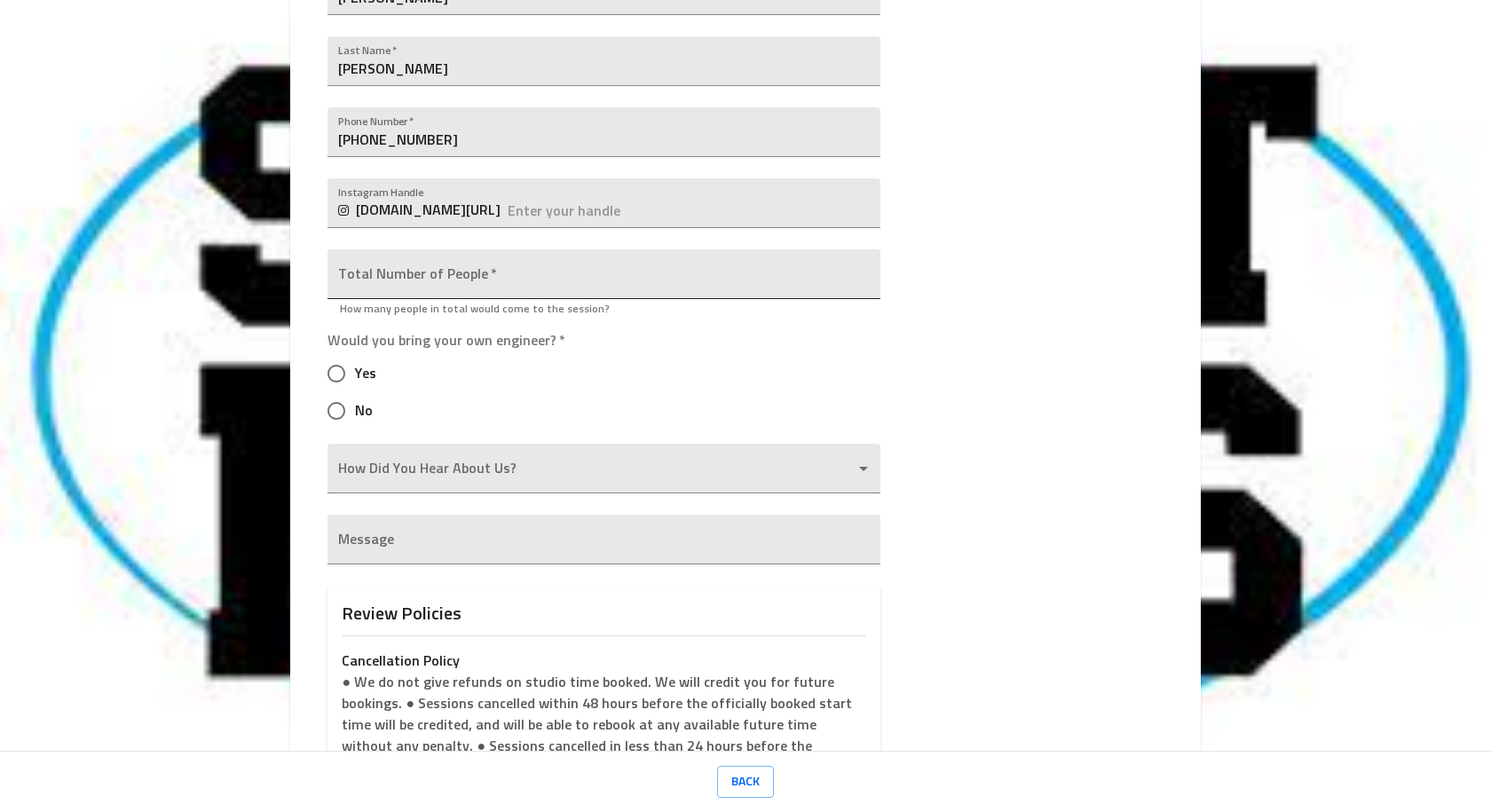
click at [431, 278] on input "number" at bounding box center [603, 275] width 552 height 50
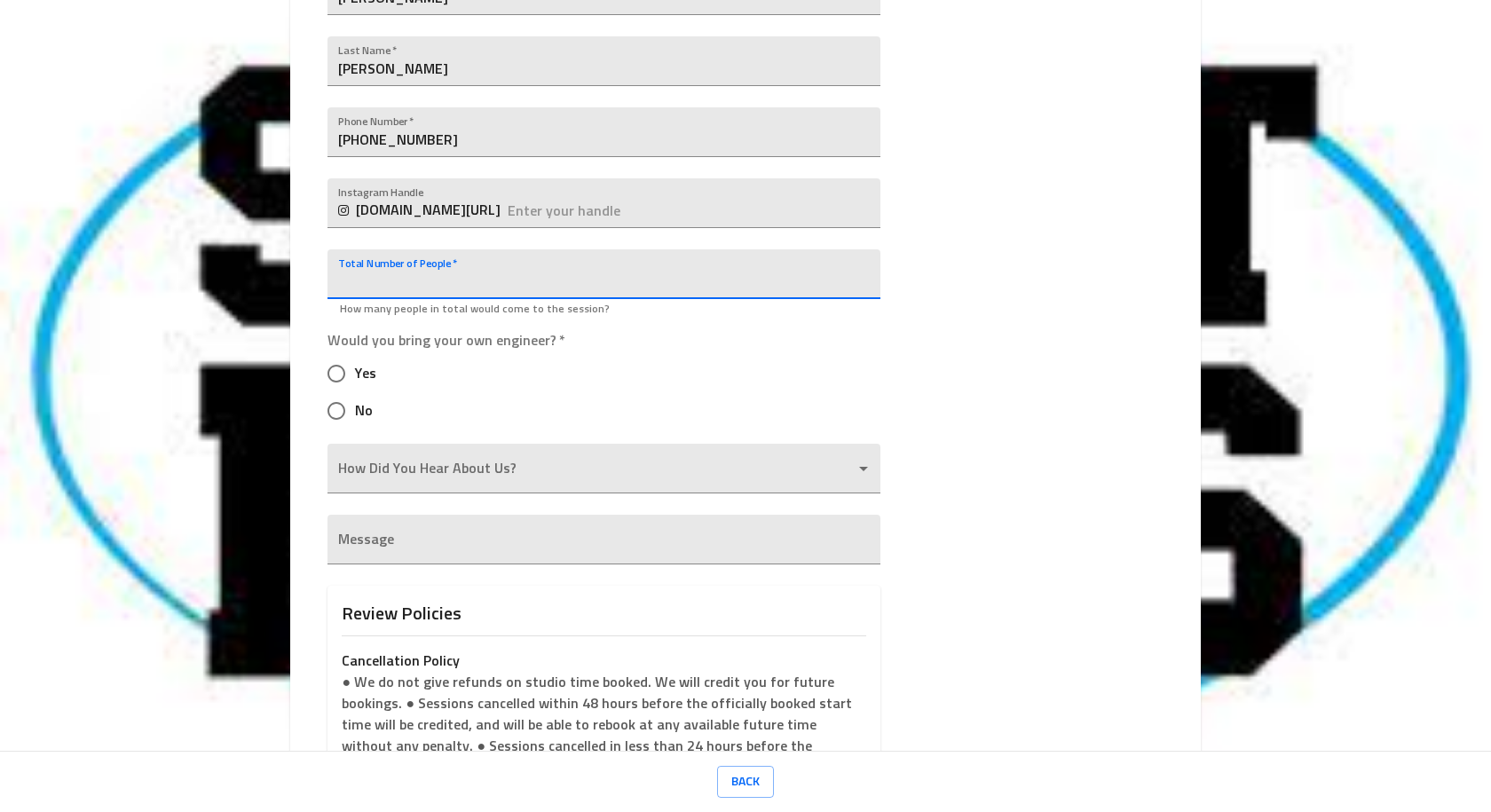
type input "5"
type input "6"
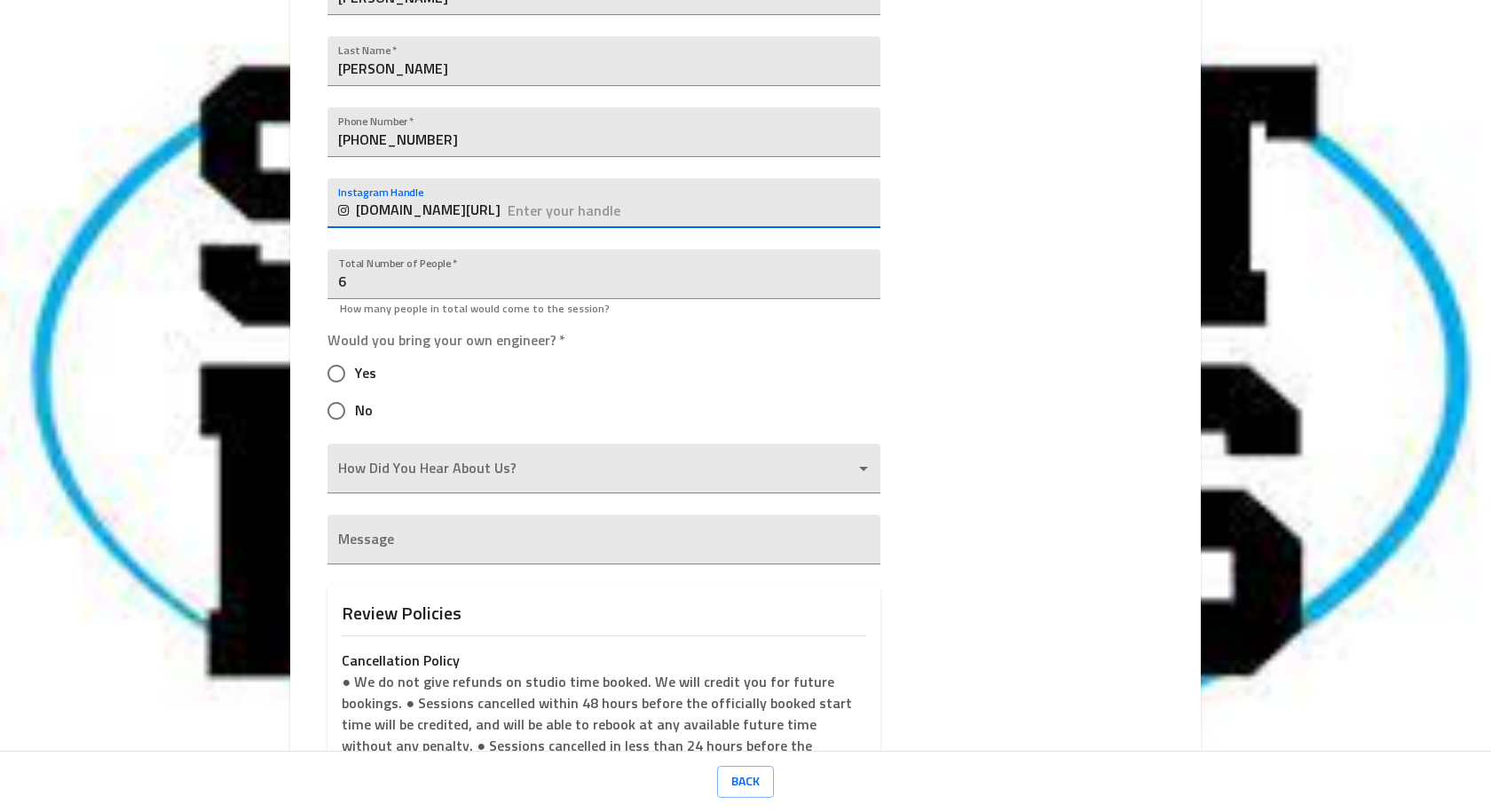
click at [609, 203] on input "text" at bounding box center [694, 203] width 372 height 50
type input "traycewayne1911"
click at [334, 408] on input "No" at bounding box center [336, 411] width 37 height 37
radio input "true"
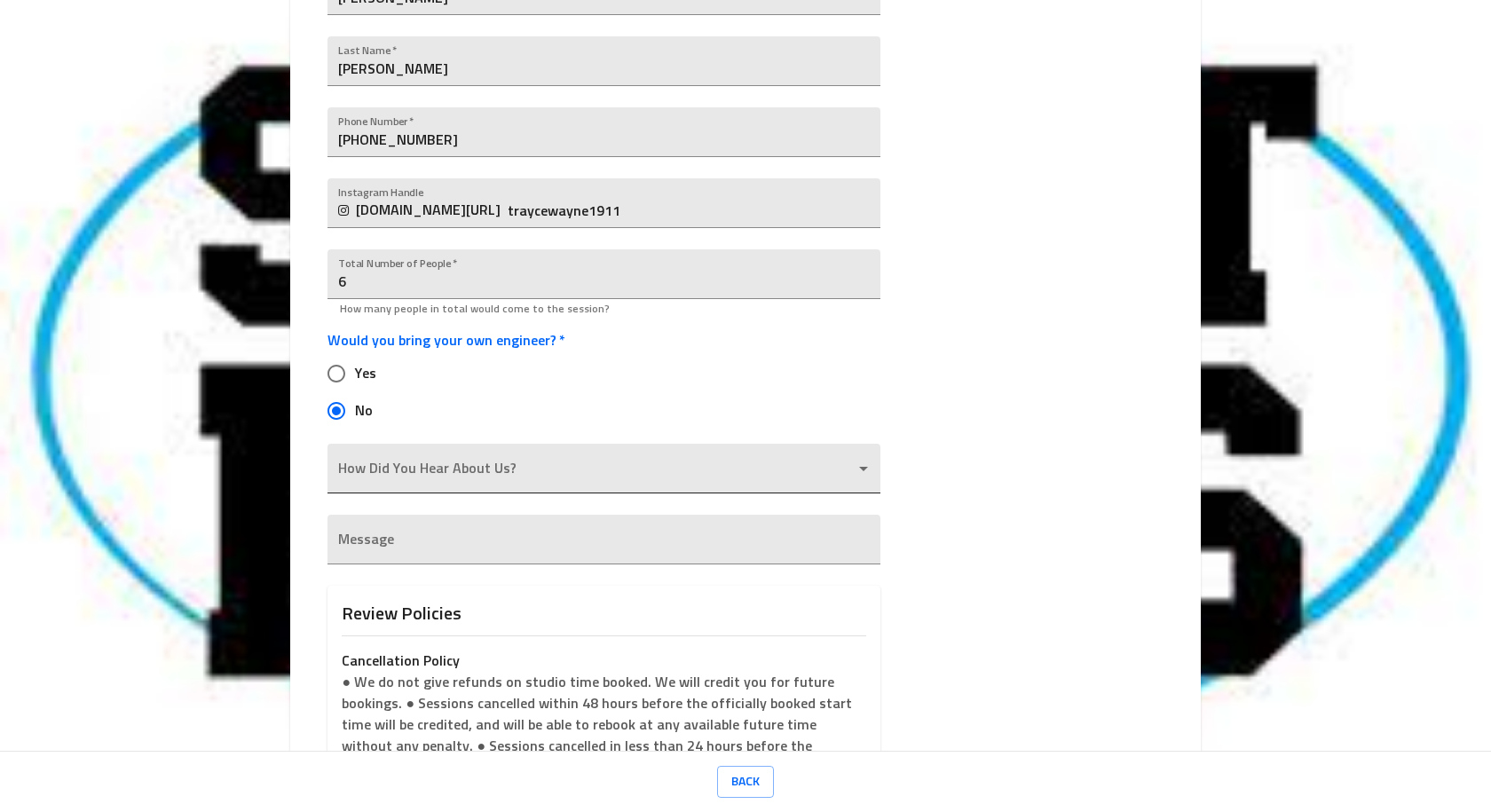
scroll to position [621, 0]
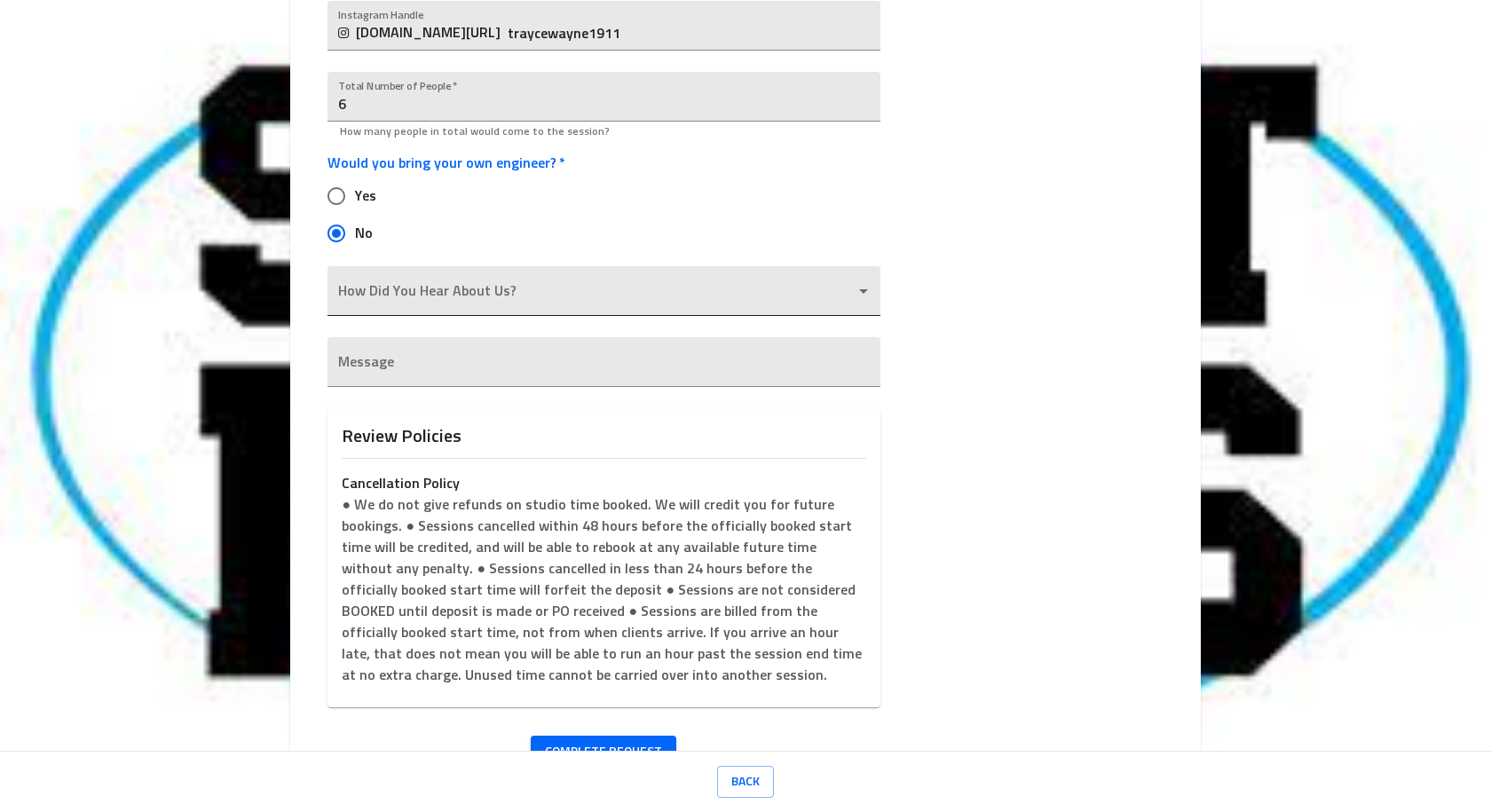
click at [542, 282] on body "Street Exec Studios Request a Session Review Request Details Selected Date and …" at bounding box center [746, 406] width 1491 height 812
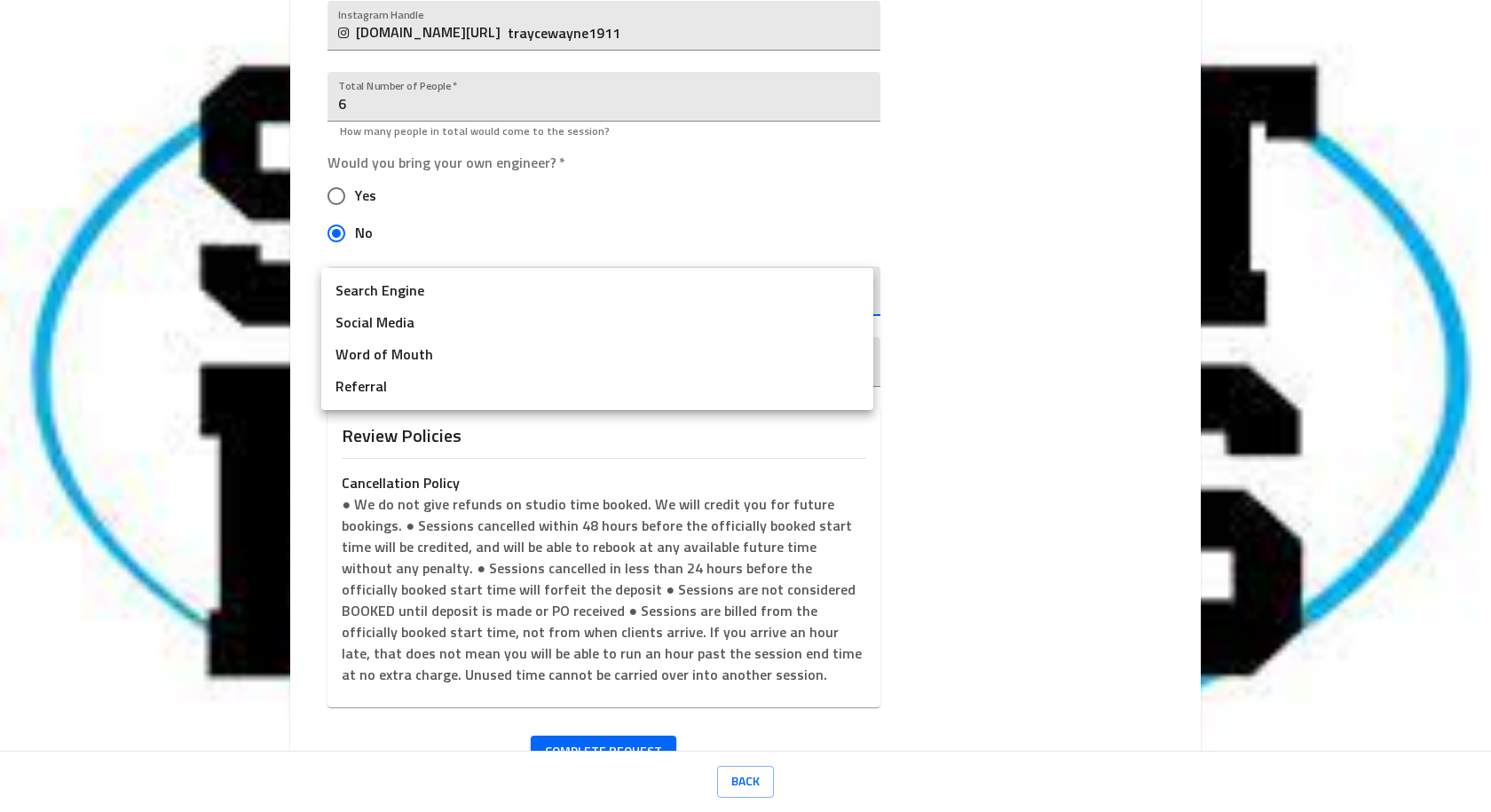
click at [408, 355] on li "Word of Mouth" at bounding box center [597, 354] width 552 height 32
type input "Word of Mouth"
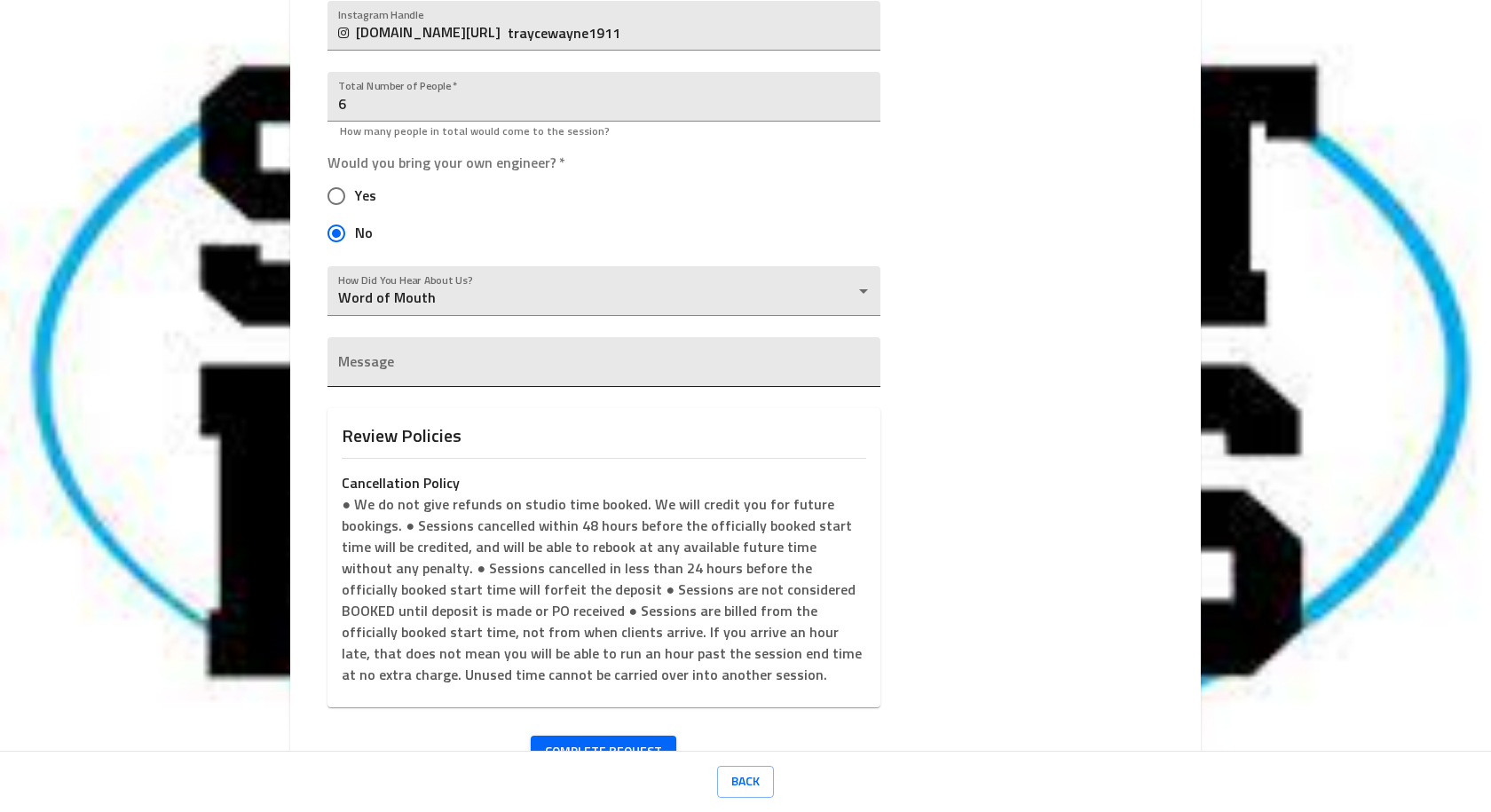
click at [409, 357] on div "x" at bounding box center [603, 362] width 552 height 50
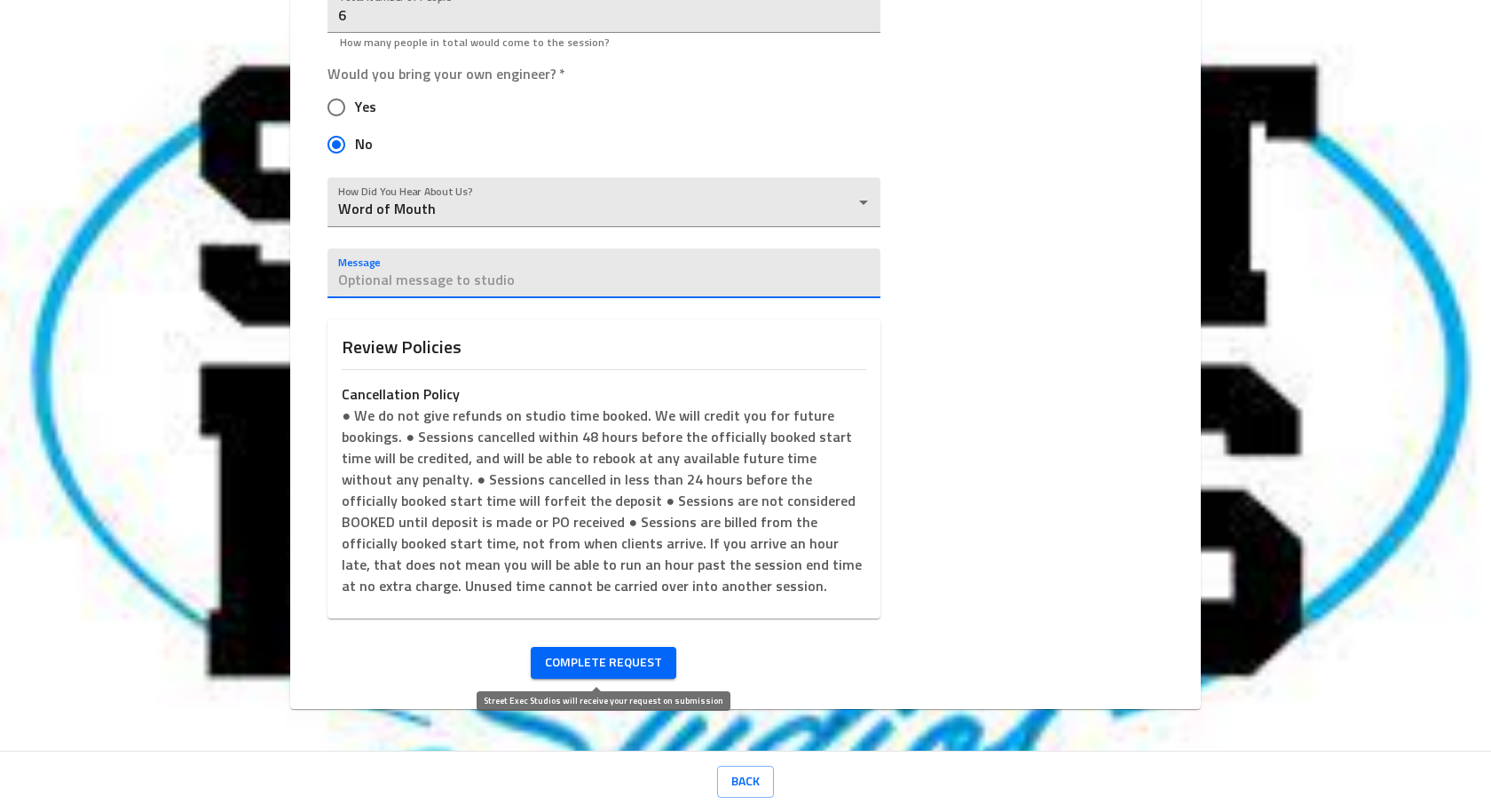
click at [586, 673] on span "Complete Request" at bounding box center [603, 664] width 117 height 22
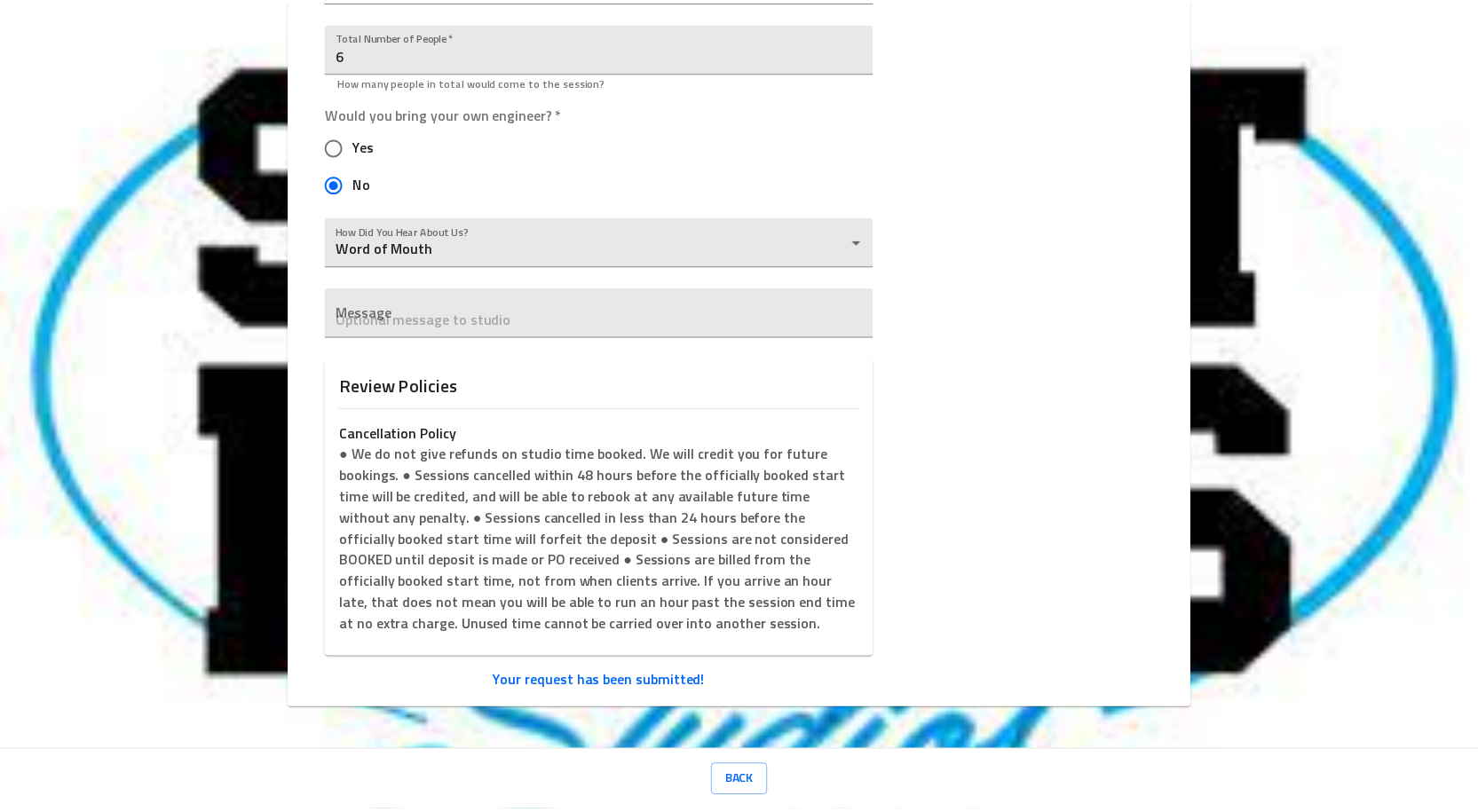
scroll to position [671, 0]
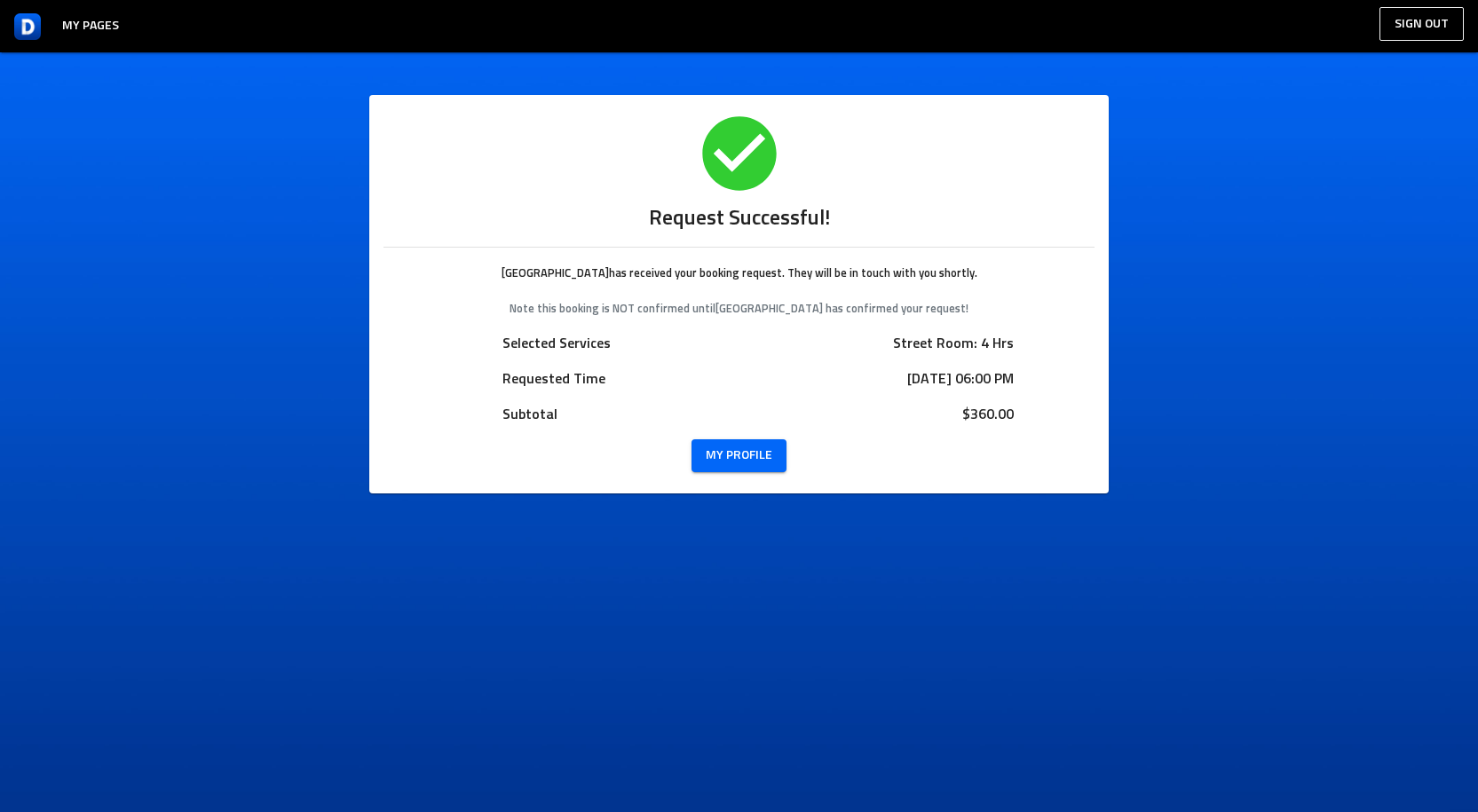
click at [546, 308] on small "Note this booking is NOT confirmed until Street Exec Studios has confirmed your…" at bounding box center [739, 309] width 459 height 11
drag, startPoint x: 512, startPoint y: 310, endPoint x: 962, endPoint y: 294, distance: 450.3
click at [962, 294] on div "Street Exec Studios has received your booking request. They will be in touch wi…" at bounding box center [739, 297] width 711 height 71
